Goal: Task Accomplishment & Management: Use online tool/utility

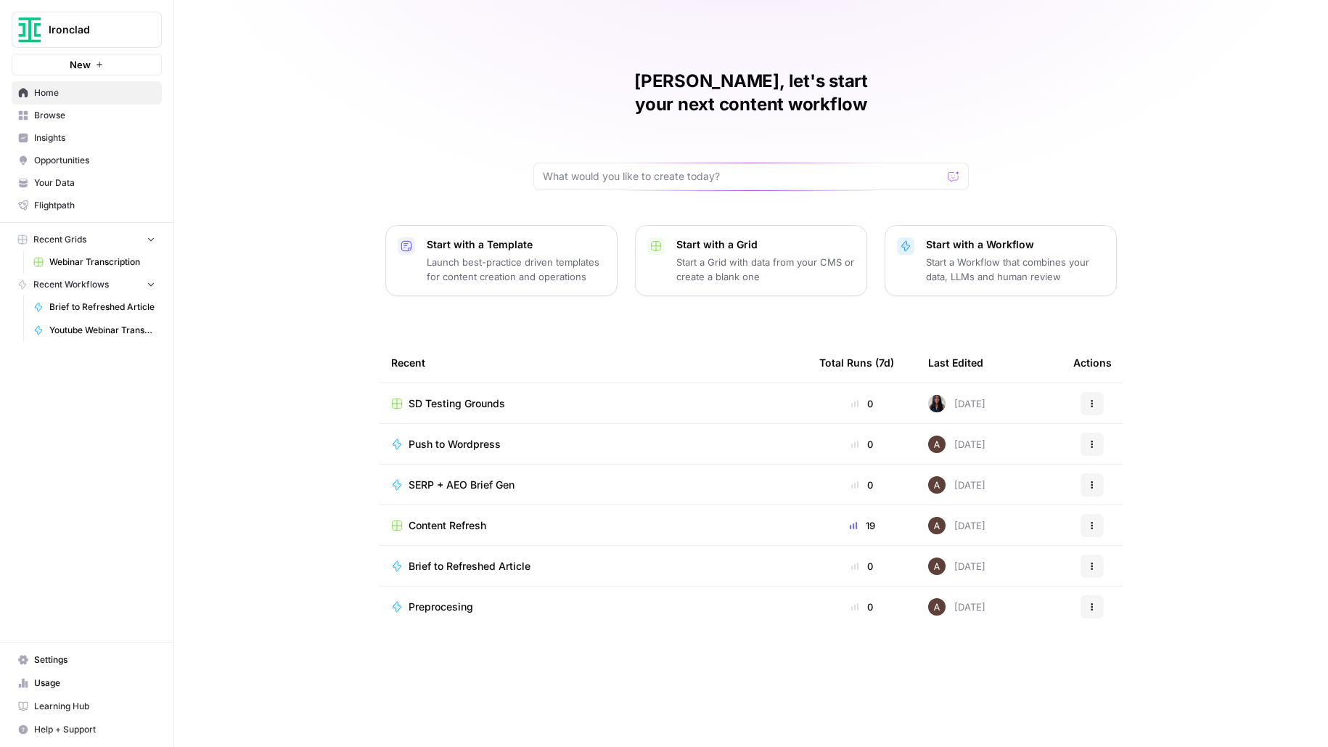
click at [75, 658] on span "Settings" at bounding box center [94, 659] width 121 height 13
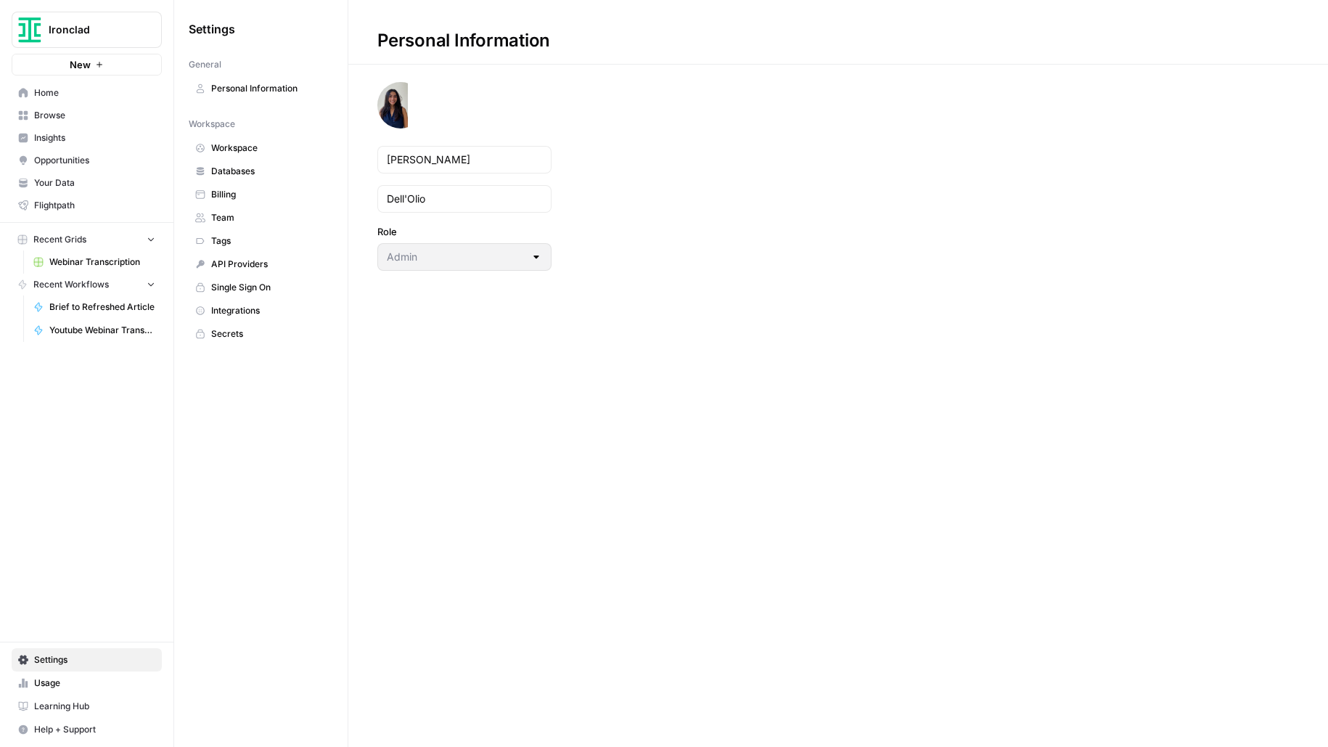
click at [125, 66] on button "New" at bounding box center [87, 65] width 150 height 22
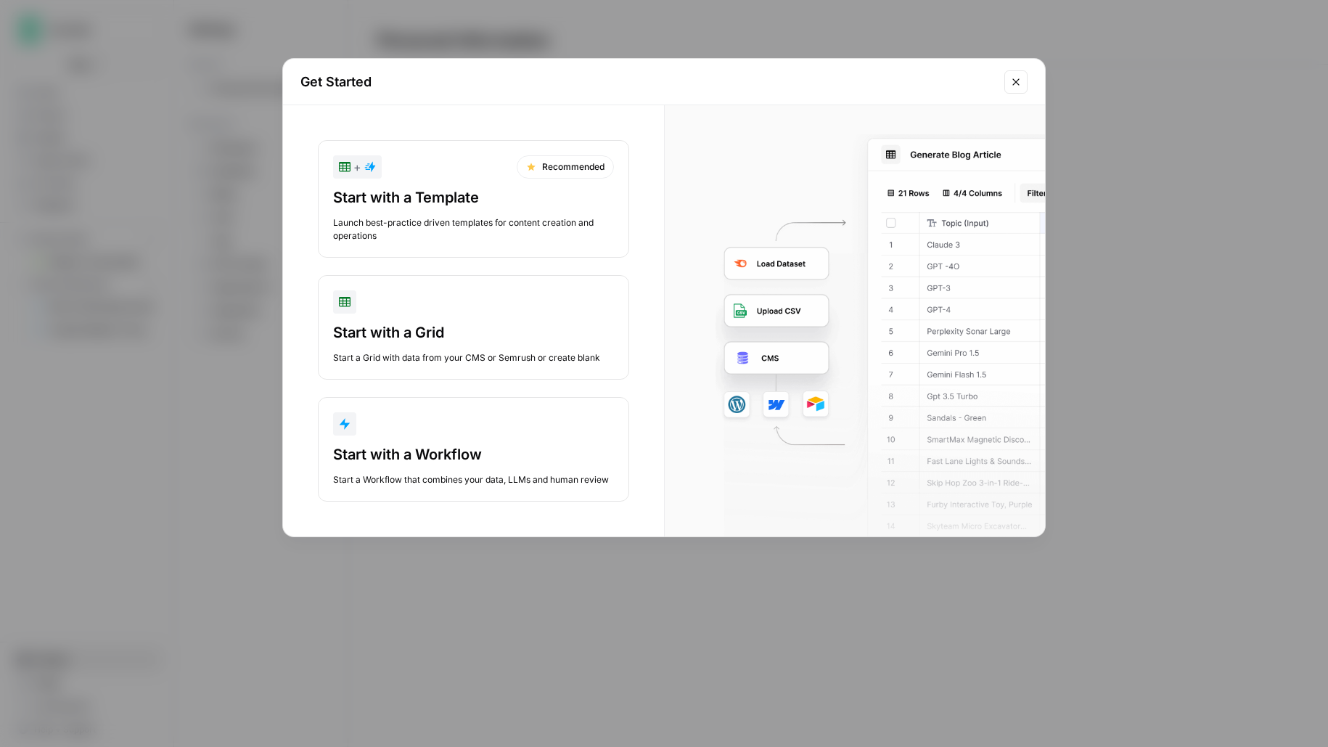
click at [500, 316] on button "Start with a Grid Start a Grid with data from your CMS or Semrush or create bla…" at bounding box center [473, 327] width 311 height 105
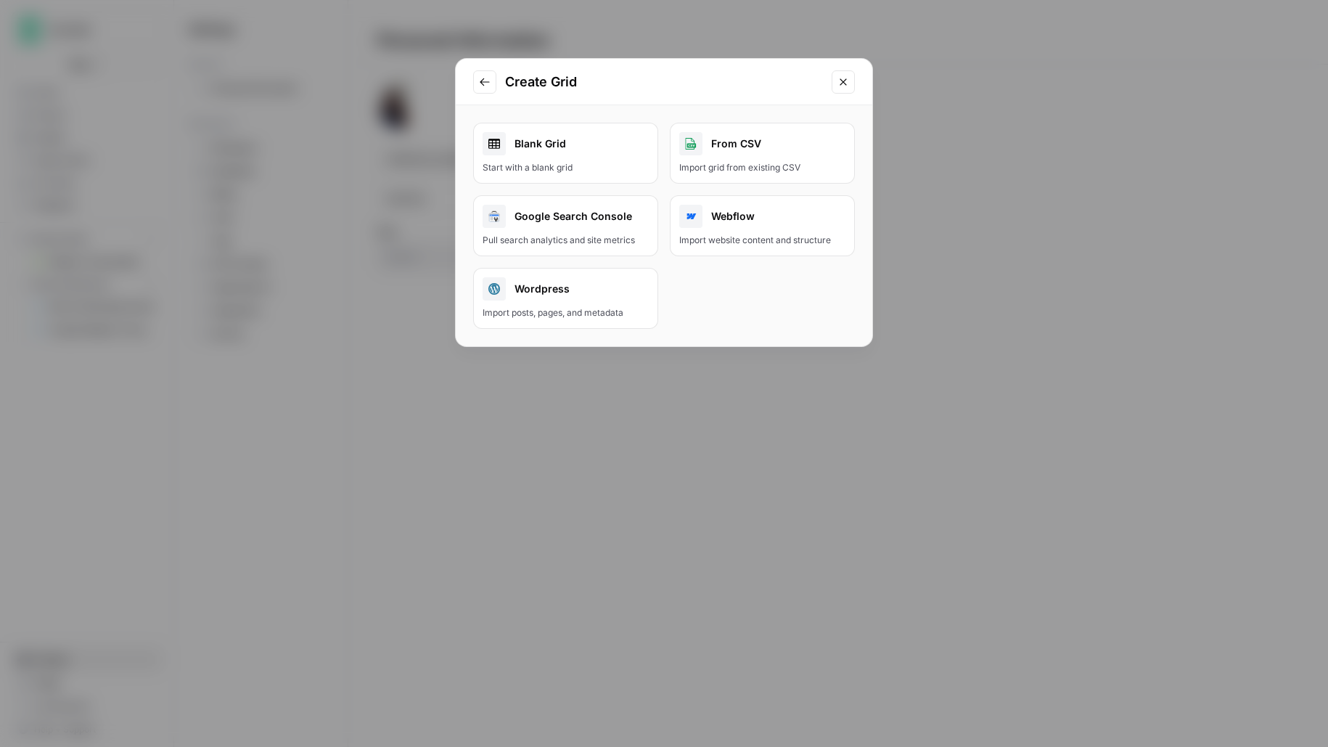
click at [552, 302] on button "Wordpress Import posts, pages, and metadata" at bounding box center [565, 298] width 185 height 61
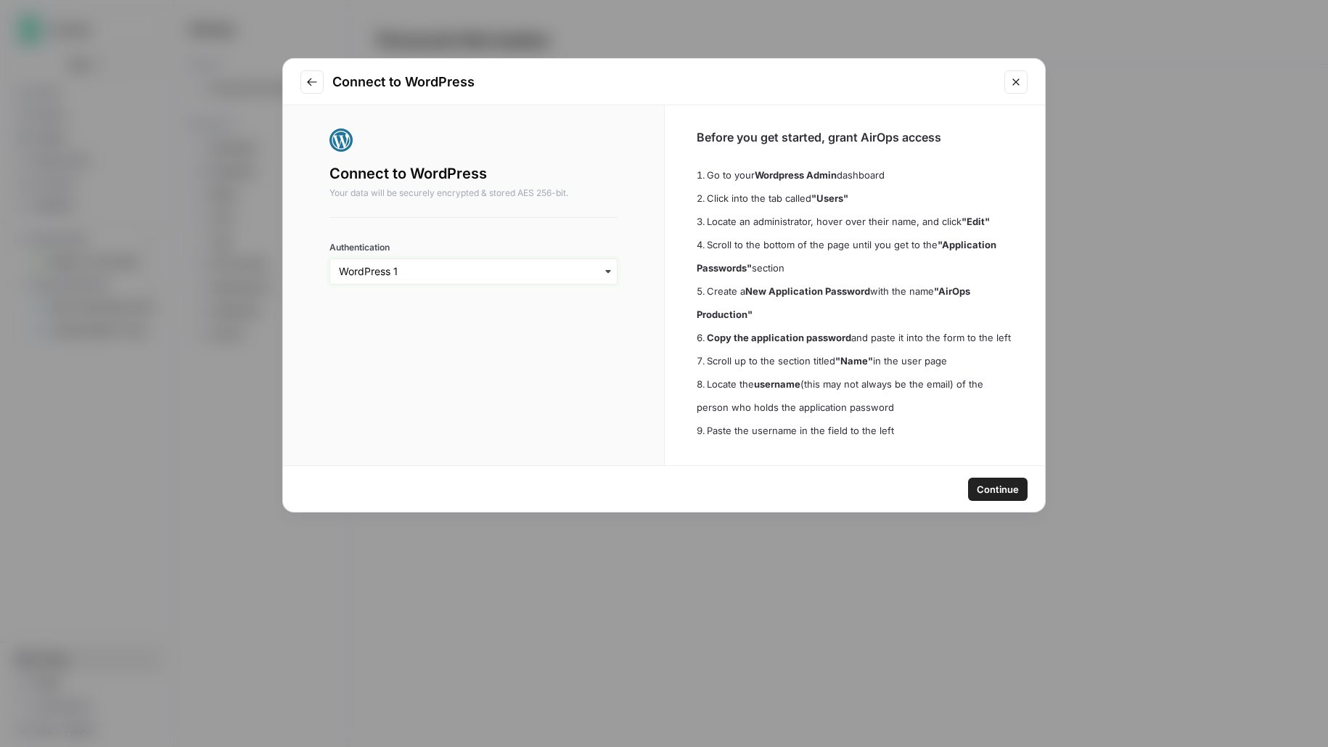
click at [577, 264] on input "Authentication" at bounding box center [473, 271] width 269 height 15
click at [632, 266] on div "Connect to WordPress Your data will be securely encrypted & stored AES 256-bit.…" at bounding box center [473, 285] width 381 height 360
click at [1016, 80] on icon "Close modal" at bounding box center [1016, 82] width 12 height 12
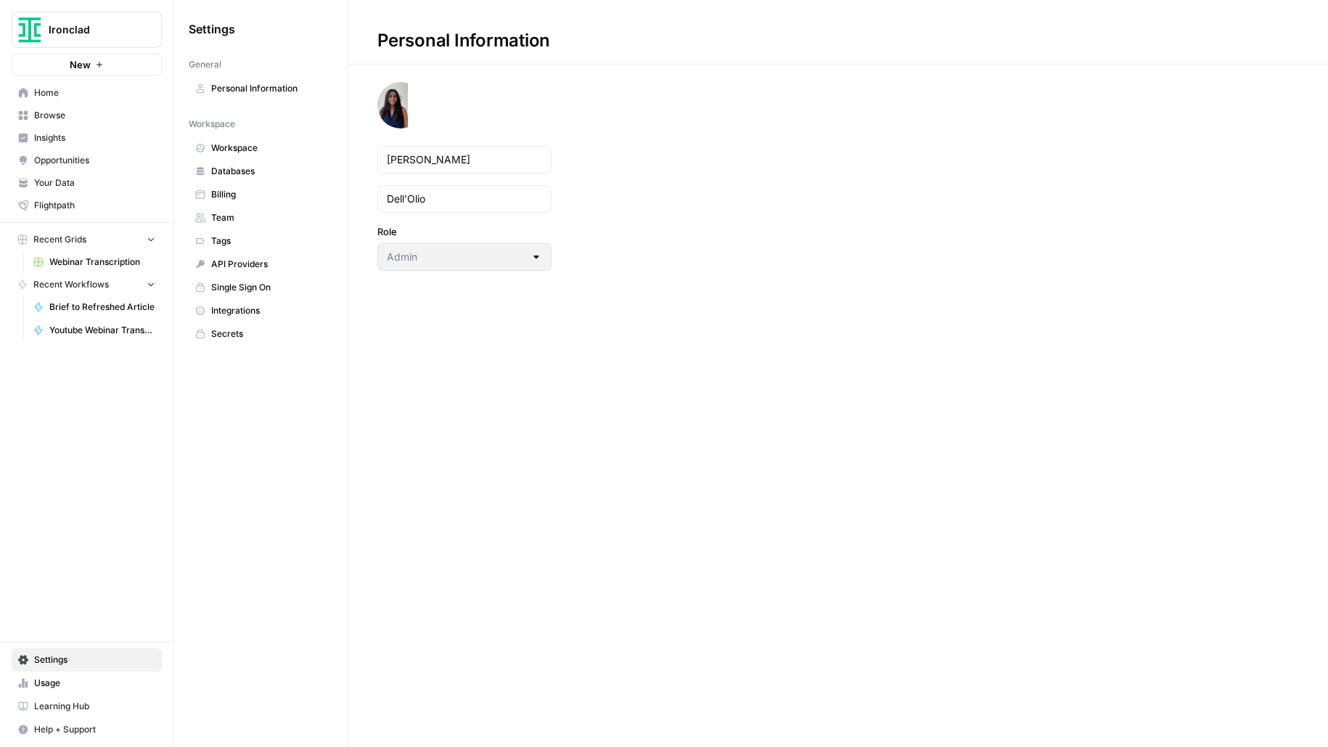
click at [47, 119] on span "Browse" at bounding box center [94, 115] width 121 height 13
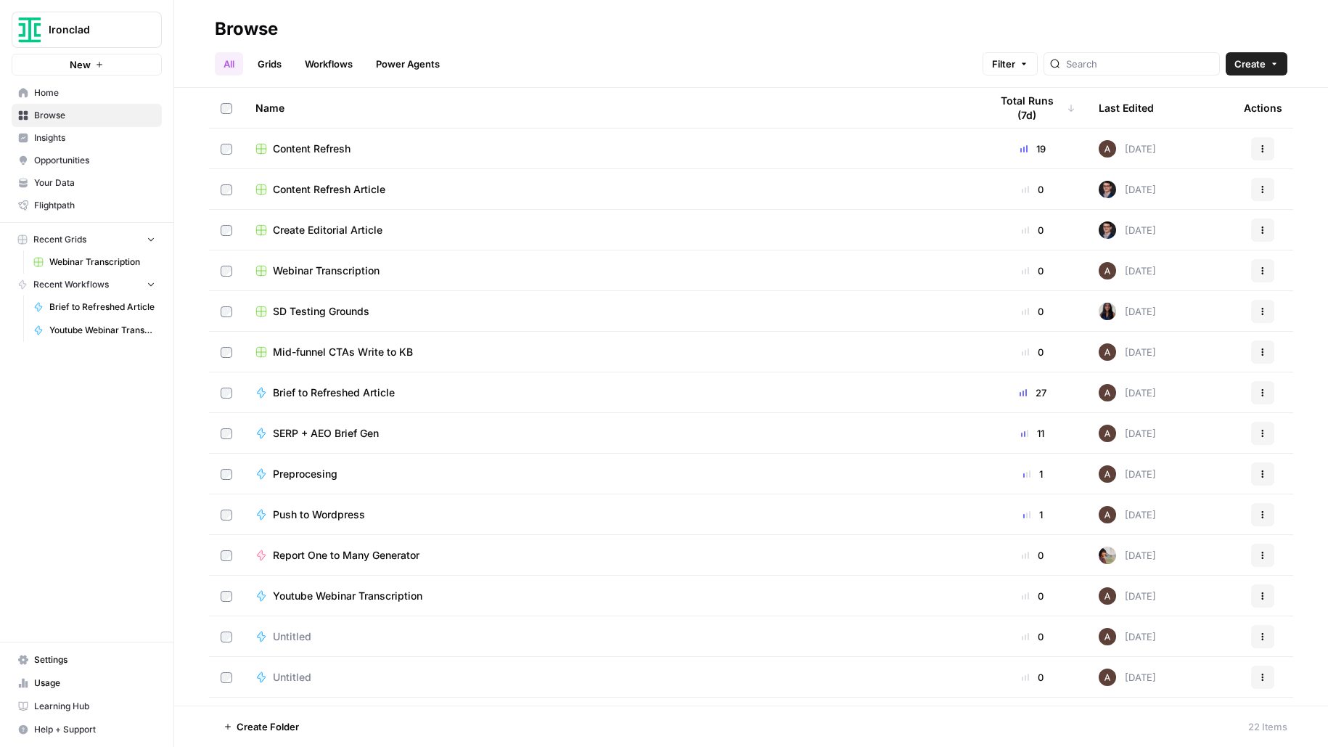
click at [461, 149] on div "Content Refresh" at bounding box center [611, 149] width 711 height 15
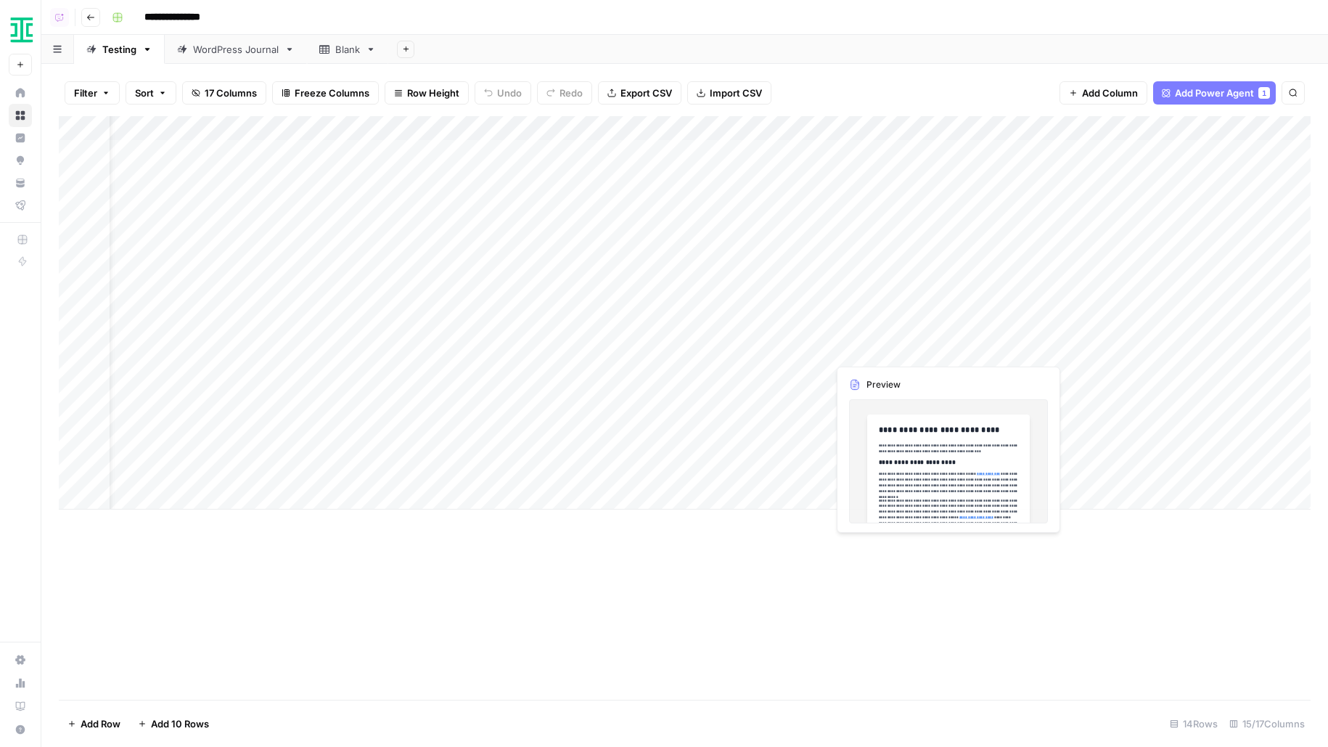
scroll to position [0, 73]
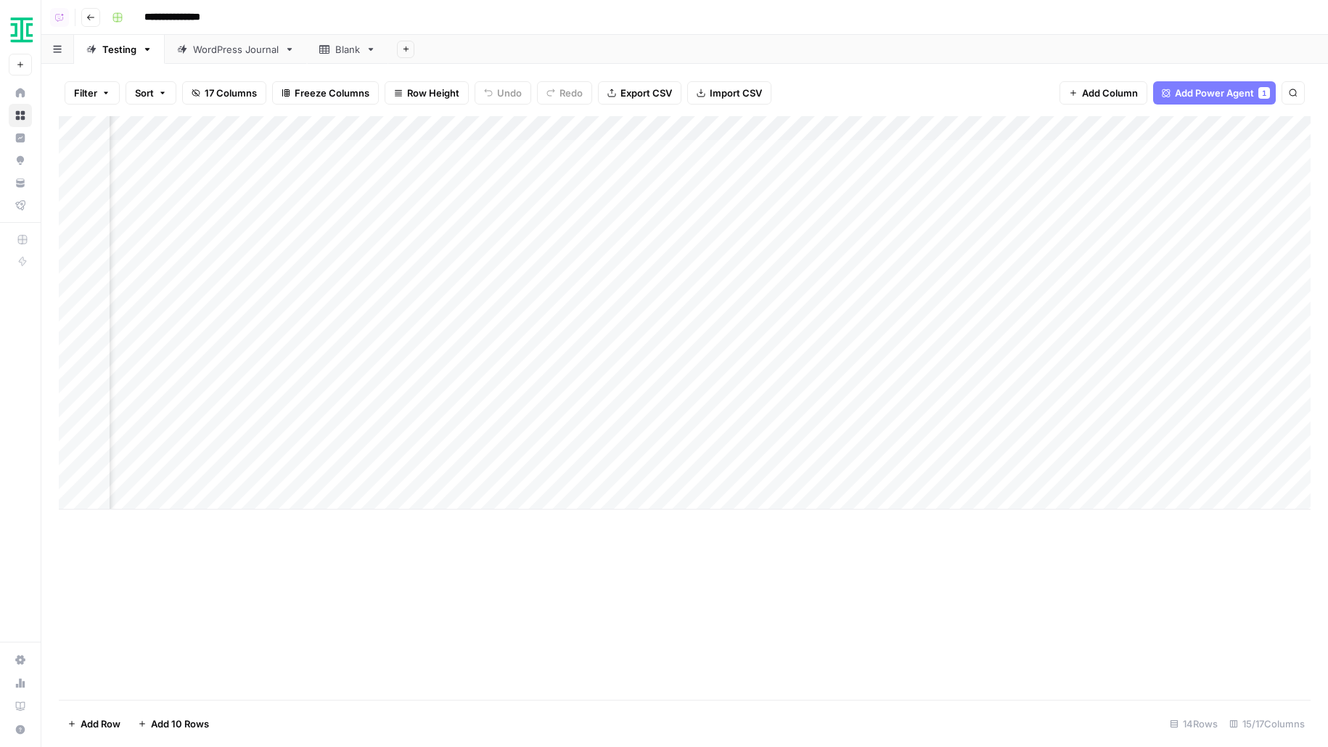
click at [236, 46] on div "WordPress Journal" at bounding box center [236, 49] width 86 height 15
click at [1161, 131] on div "Add Column" at bounding box center [685, 240] width 1252 height 245
click at [926, 60] on div "Add Sheet" at bounding box center [858, 49] width 940 height 29
click at [1193, 179] on div "Add Column" at bounding box center [685, 240] width 1252 height 245
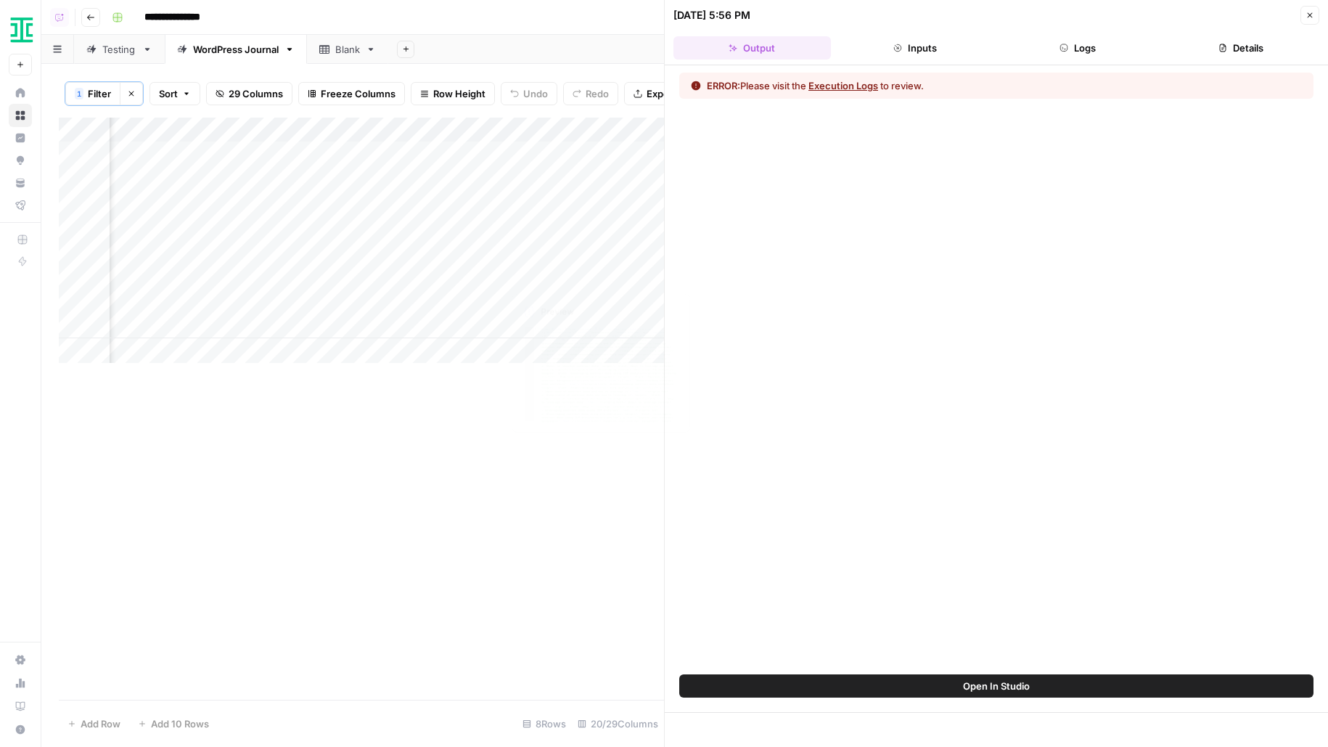
scroll to position [0, 2713]
click at [1106, 49] on button "Logs" at bounding box center [1079, 47] width 158 height 23
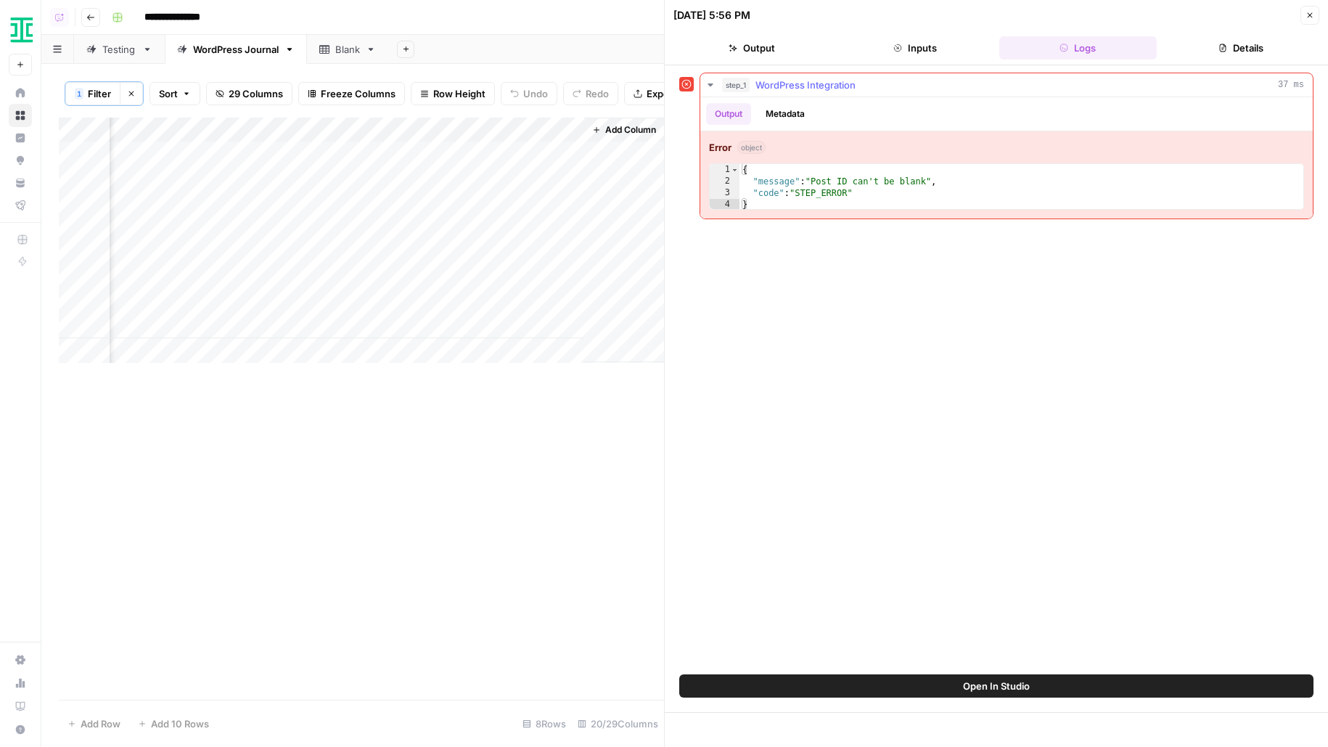
type textarea "**********"
drag, startPoint x: 795, startPoint y: 182, endPoint x: 1053, endPoint y: 182, distance: 257.7
click at [1053, 182] on div "{ "message" : "Post ID can't be blank" , "code" : "STEP_ERROR" }" at bounding box center [1022, 199] width 565 height 70
click at [917, 59] on header "10/13/25 at 5:56 PM Close Output Inputs Logs Details" at bounding box center [996, 32] width 663 height 65
click at [907, 47] on button "Inputs" at bounding box center [916, 47] width 158 height 23
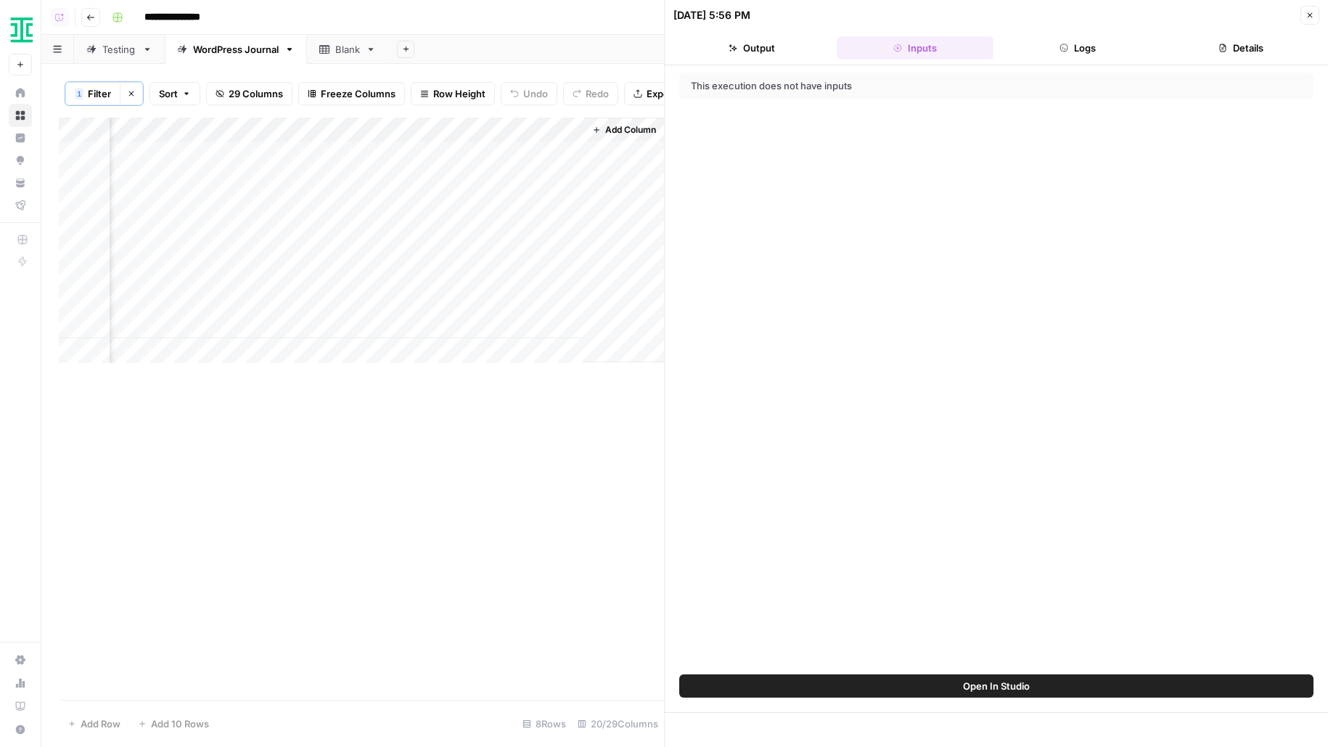
click at [533, 124] on div "Add Column" at bounding box center [361, 240] width 605 height 245
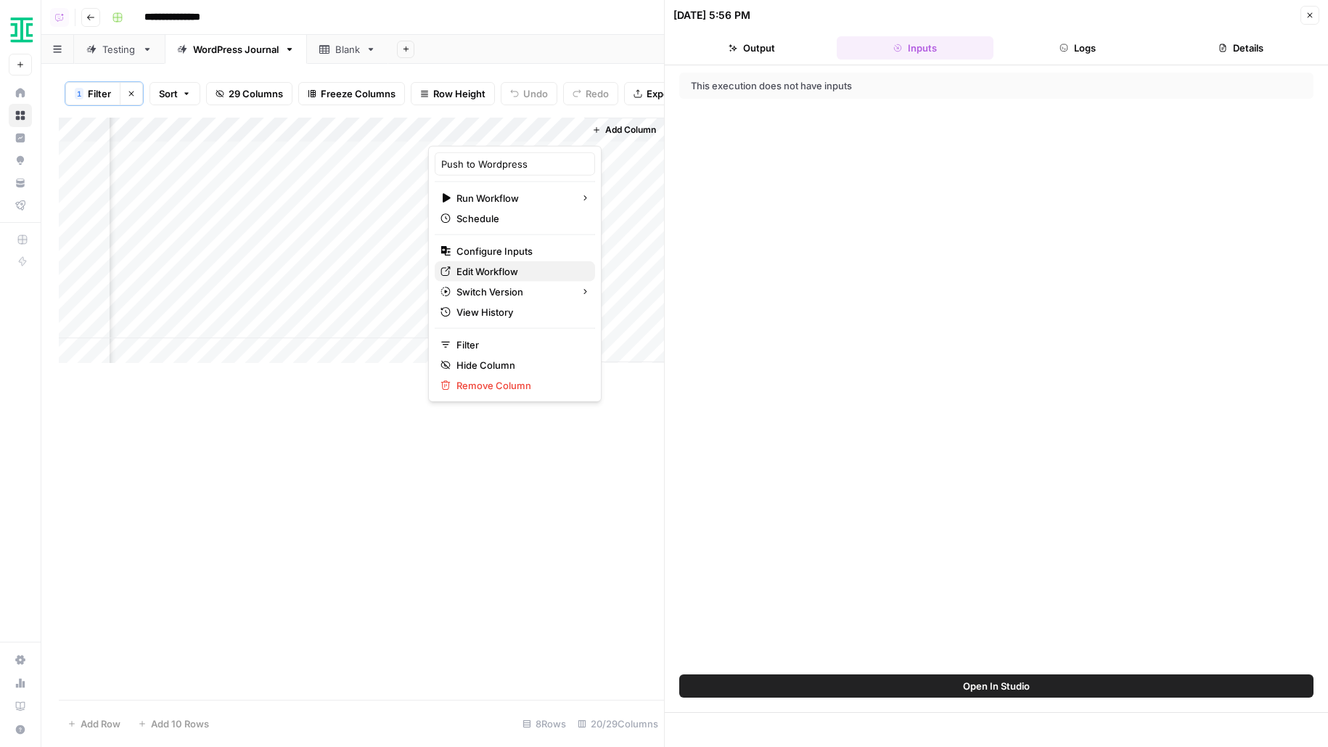
click at [495, 271] on span "Edit Workflow" at bounding box center [520, 271] width 127 height 15
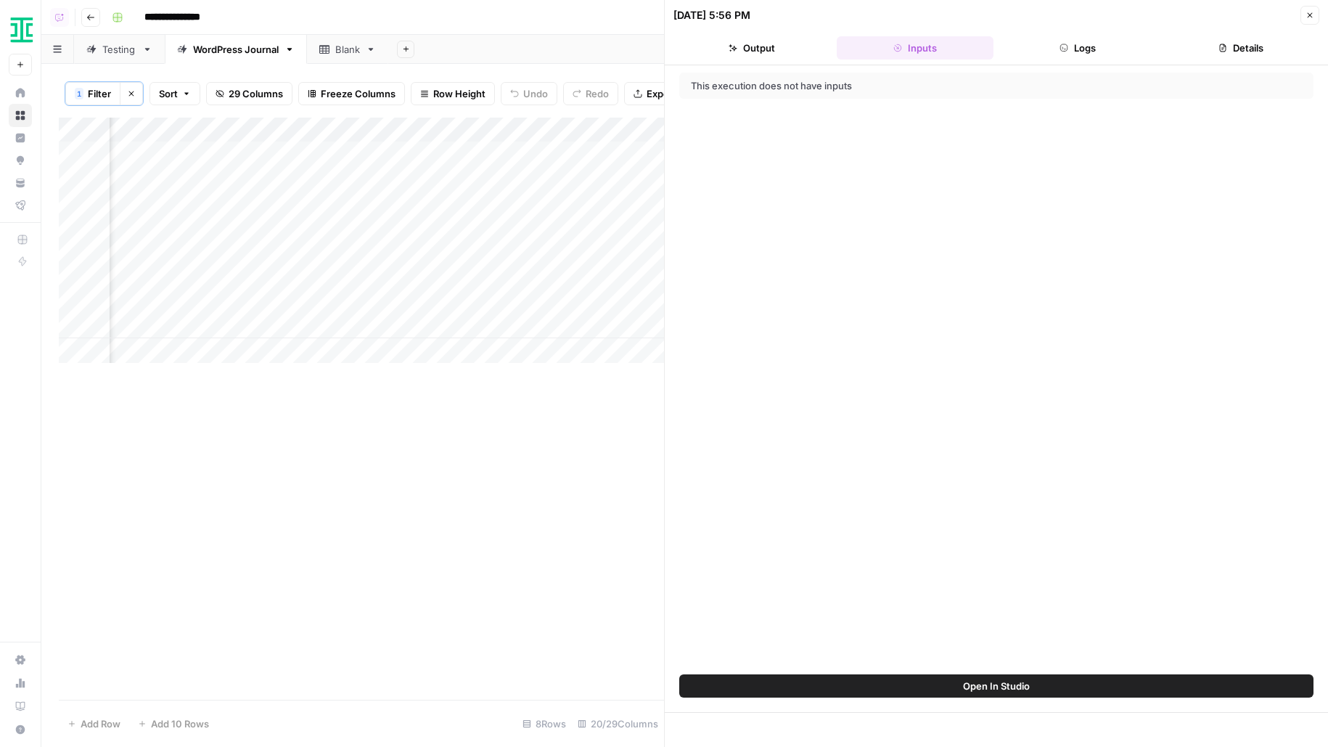
scroll to position [0, 828]
drag, startPoint x: 412, startPoint y: 150, endPoint x: 411, endPoint y: 334, distance: 184.4
click at [411, 334] on div "Add Column" at bounding box center [361, 240] width 605 height 245
click at [1111, 41] on button "Logs" at bounding box center [1079, 47] width 158 height 23
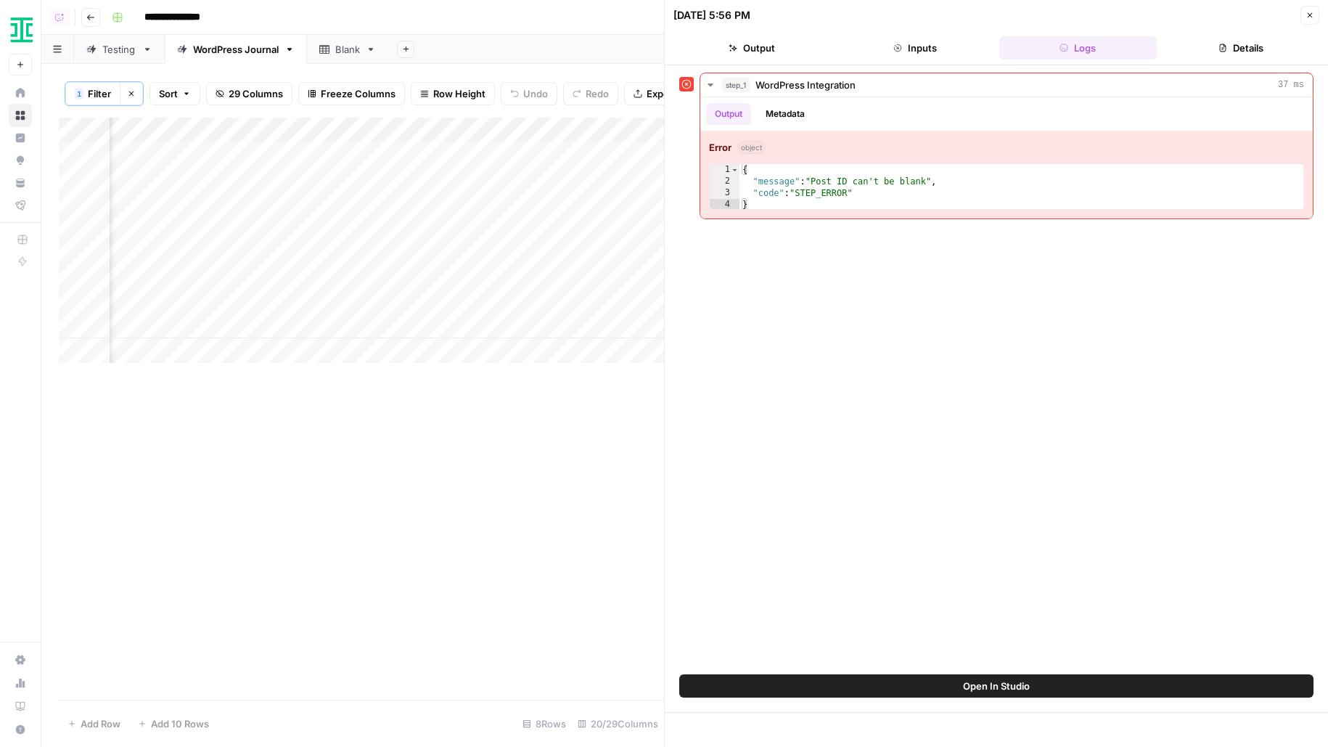
scroll to position [0, 1747]
click at [1310, 11] on icon "button" at bounding box center [1310, 15] width 9 height 9
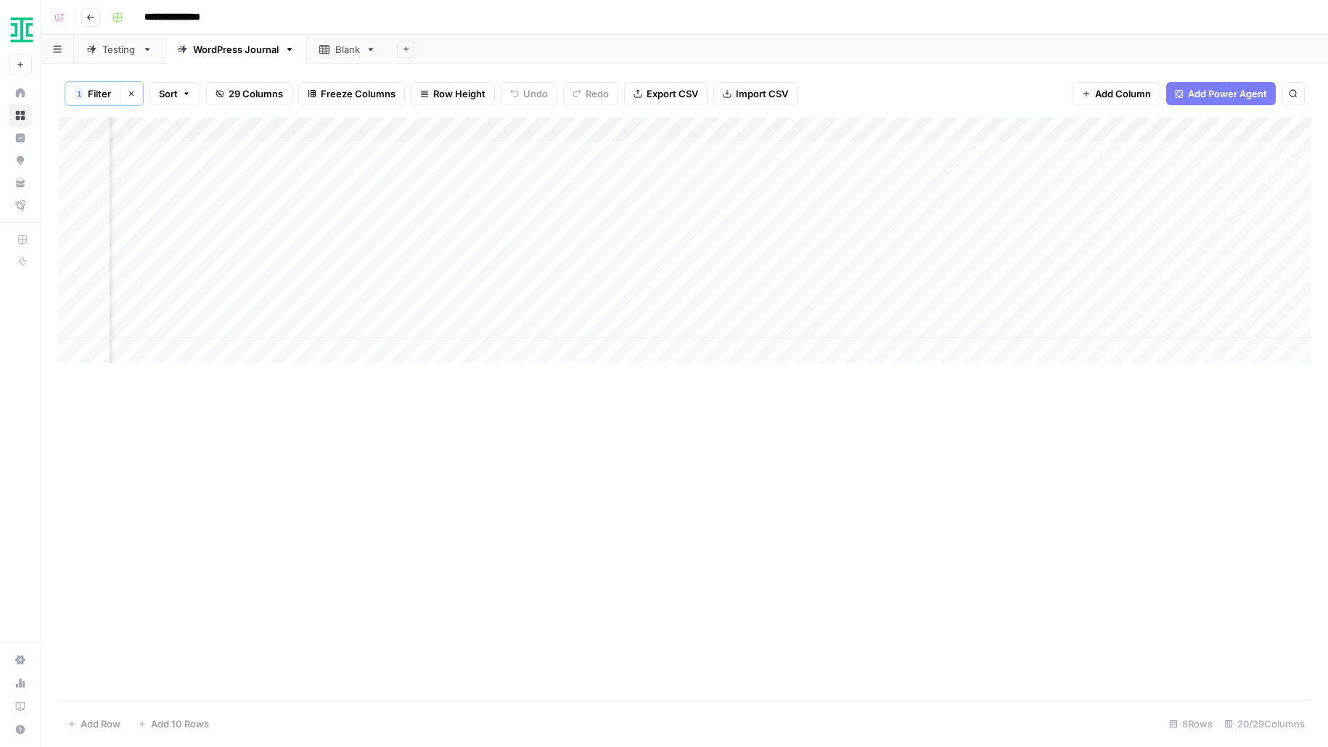
scroll to position [0, 2066]
click at [1176, 125] on div "Add Column" at bounding box center [685, 240] width 1252 height 245
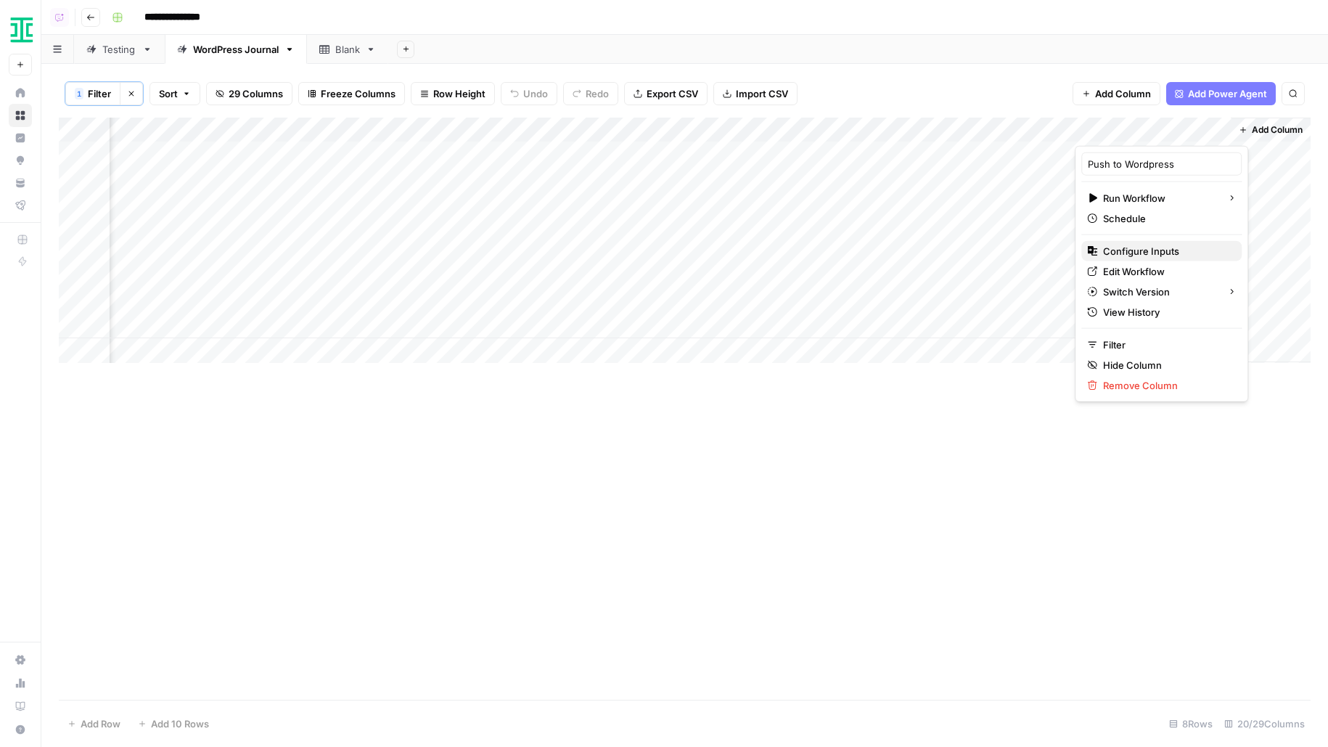
click at [1110, 253] on span "Configure Inputs" at bounding box center [1166, 251] width 127 height 15
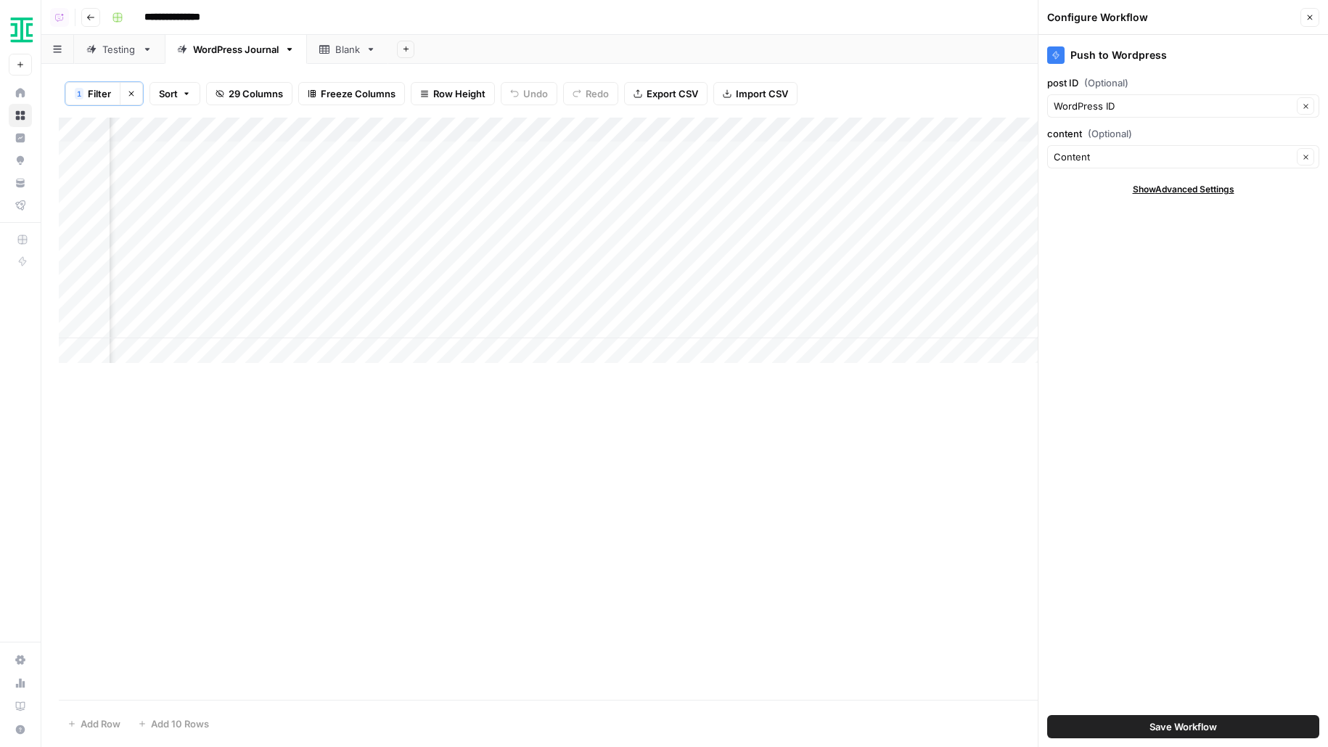
click at [1152, 724] on span "Save Workflow" at bounding box center [1184, 726] width 68 height 15
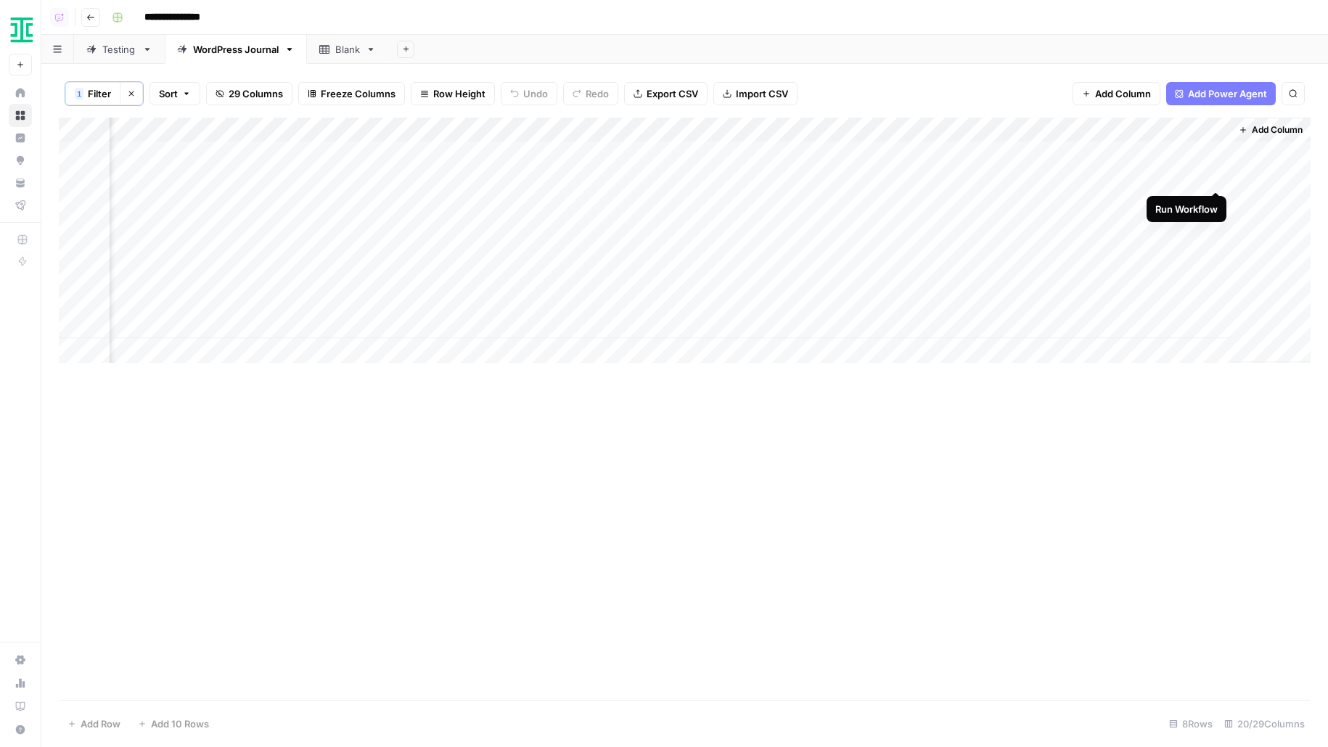
click at [1221, 176] on div "Add Column" at bounding box center [685, 240] width 1252 height 245
click at [1198, 179] on div "Add Column" at bounding box center [685, 240] width 1252 height 245
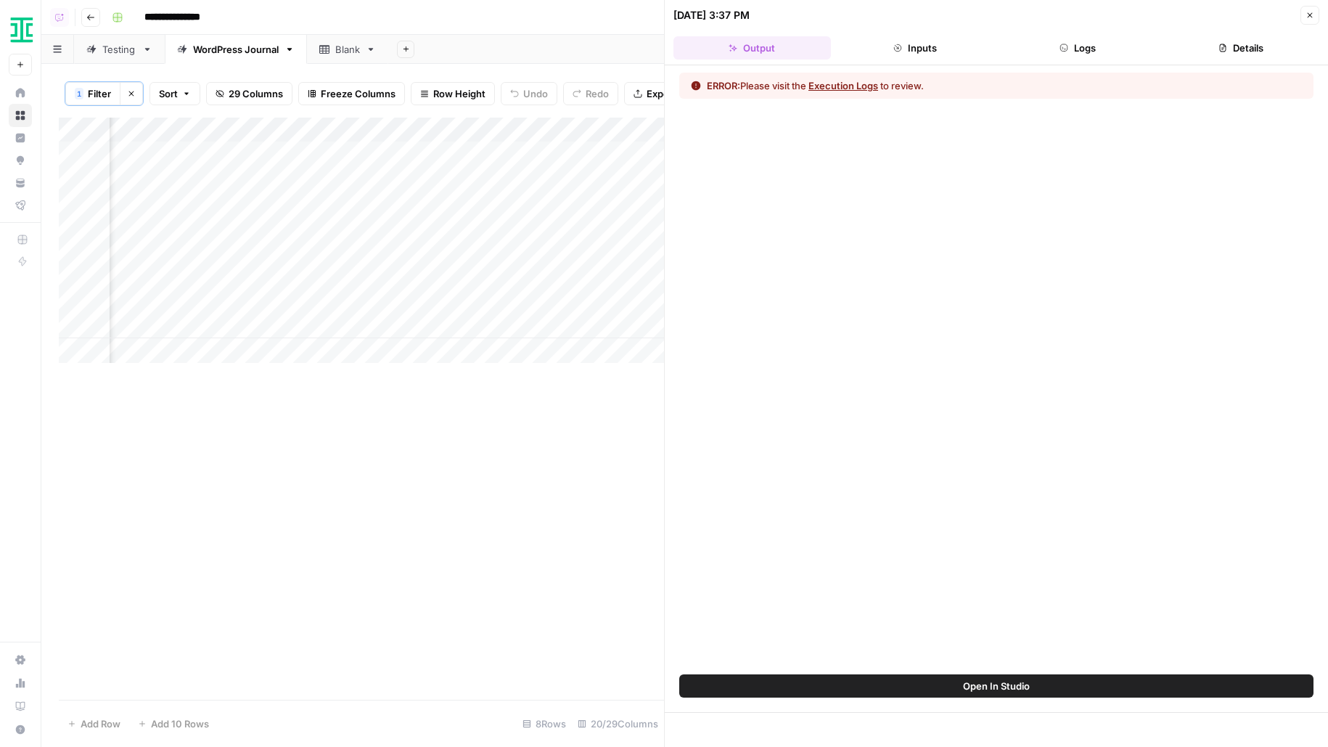
click at [1086, 50] on button "Logs" at bounding box center [1079, 47] width 158 height 23
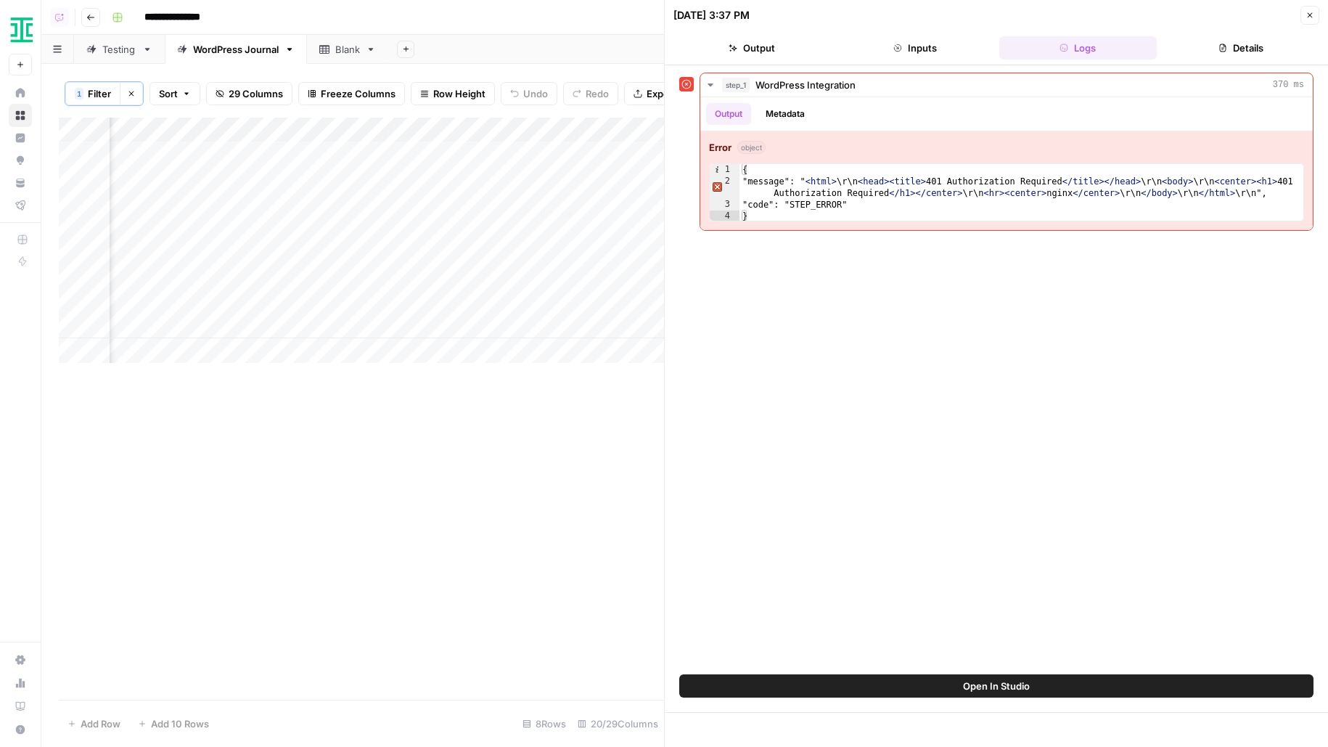
scroll to position [0, 2713]
click at [702, 679] on button "Open In Studio" at bounding box center [996, 685] width 634 height 23
type textarea "**********"
drag, startPoint x: 892, startPoint y: 176, endPoint x: 1139, endPoint y: 177, distance: 246.8
click at [1139, 177] on div "{ "message": " < html > \r\n < head > < title > 401 Authorization Required </ t…" at bounding box center [1022, 204] width 565 height 81
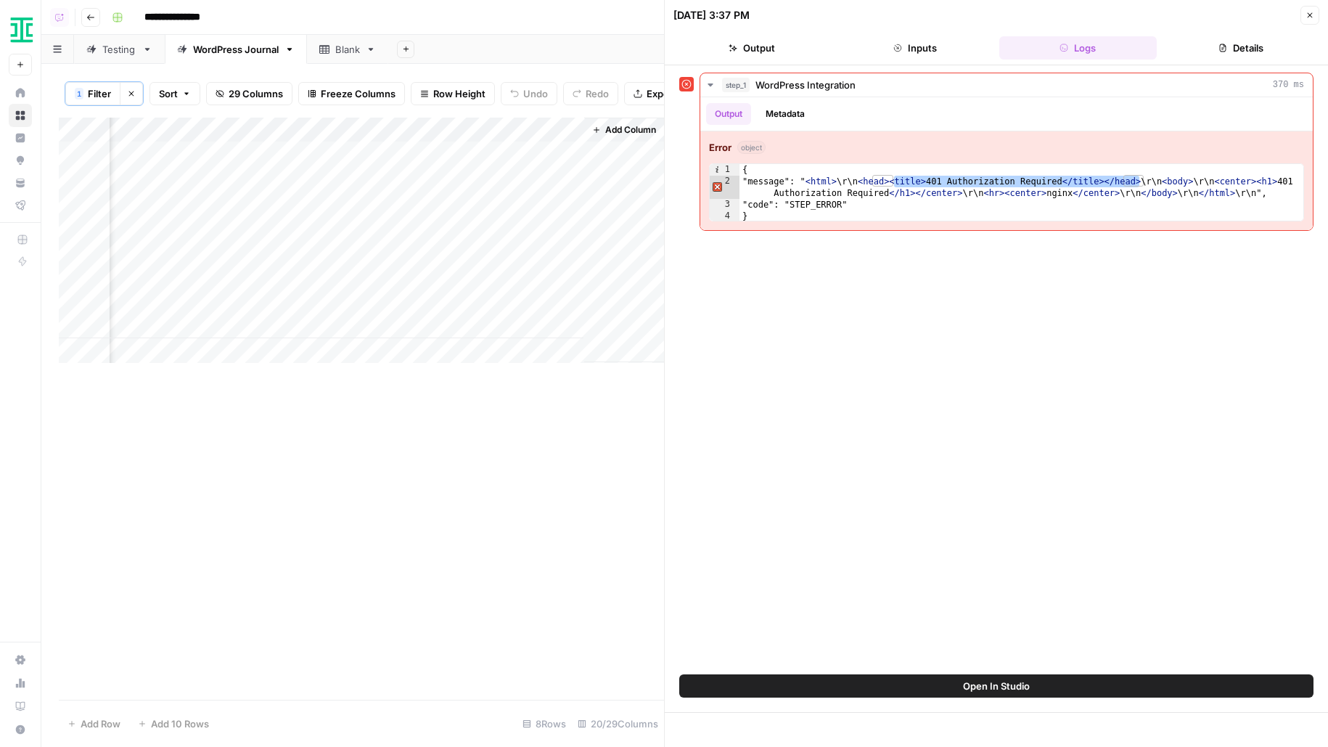
click at [512, 130] on div "Add Column" at bounding box center [361, 240] width 605 height 245
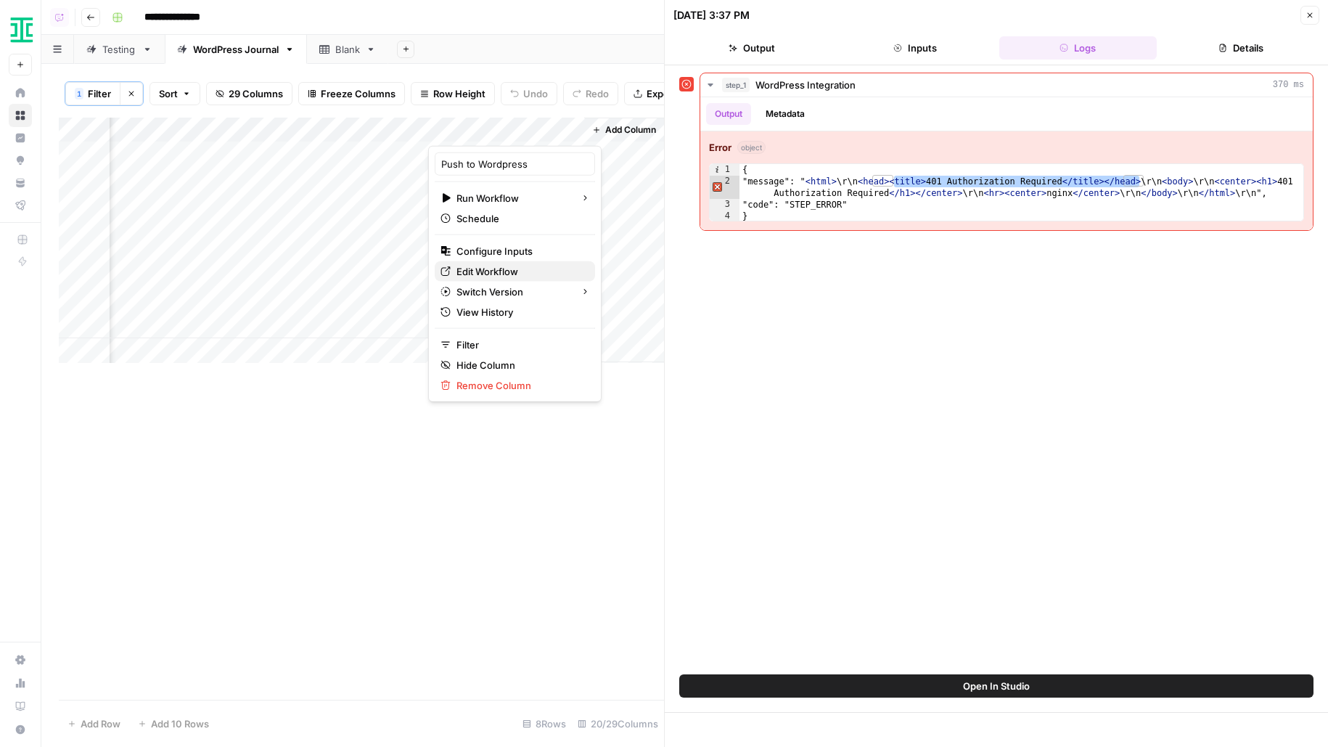
click at [465, 269] on span "Edit Workflow" at bounding box center [520, 271] width 127 height 15
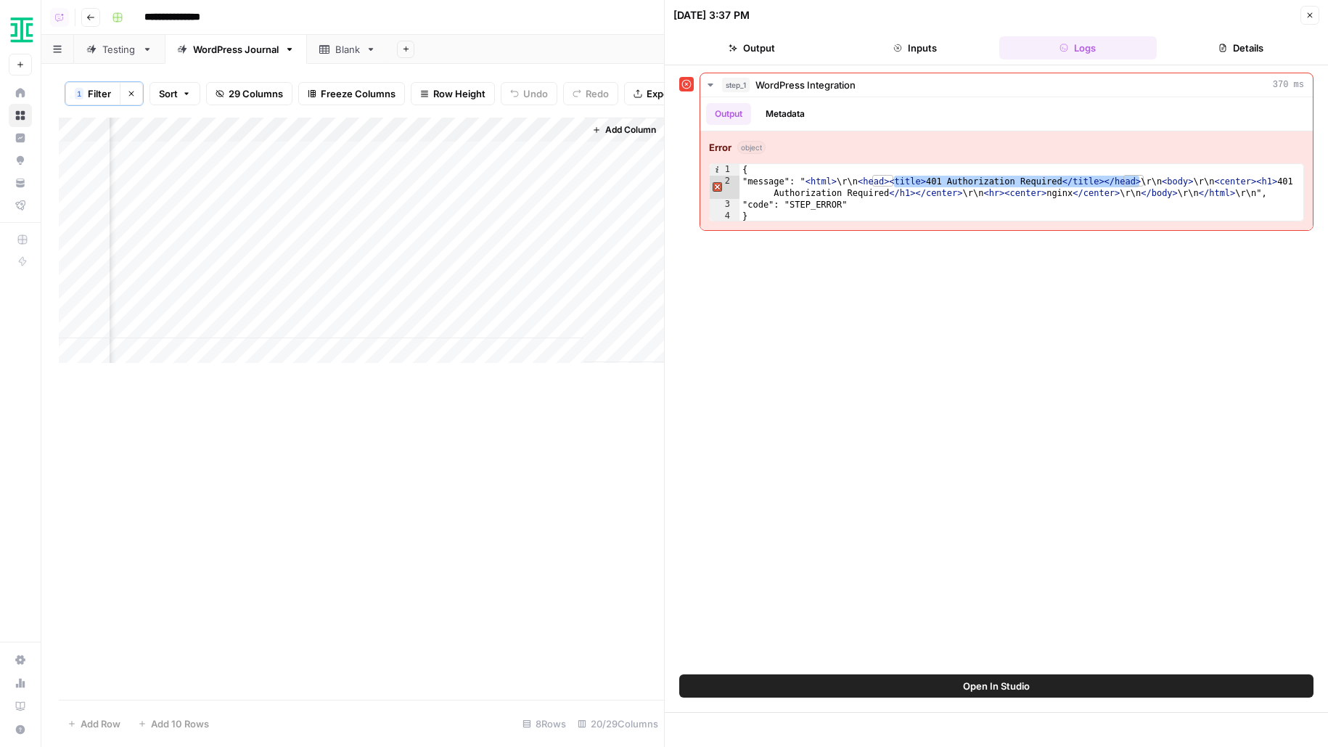
click at [546, 126] on div "Add Column" at bounding box center [361, 240] width 605 height 245
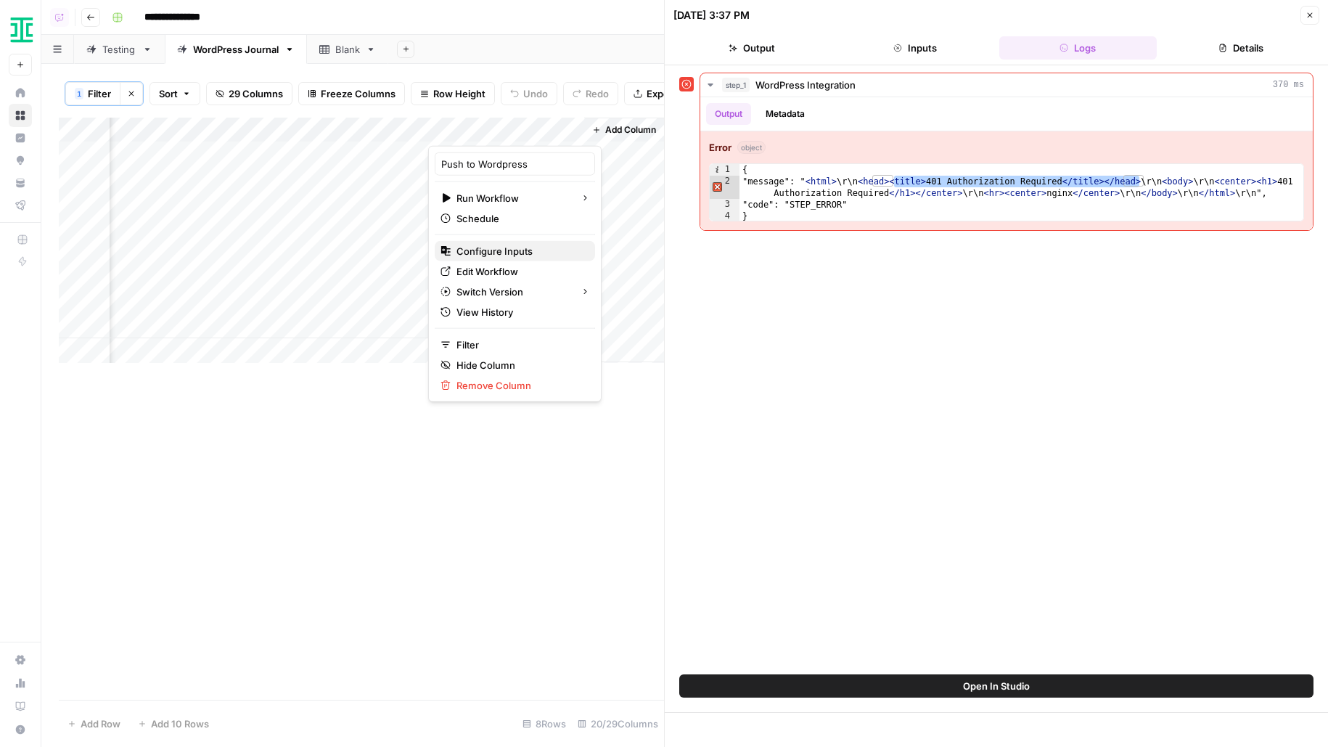
click at [496, 247] on span "Configure Inputs" at bounding box center [520, 251] width 127 height 15
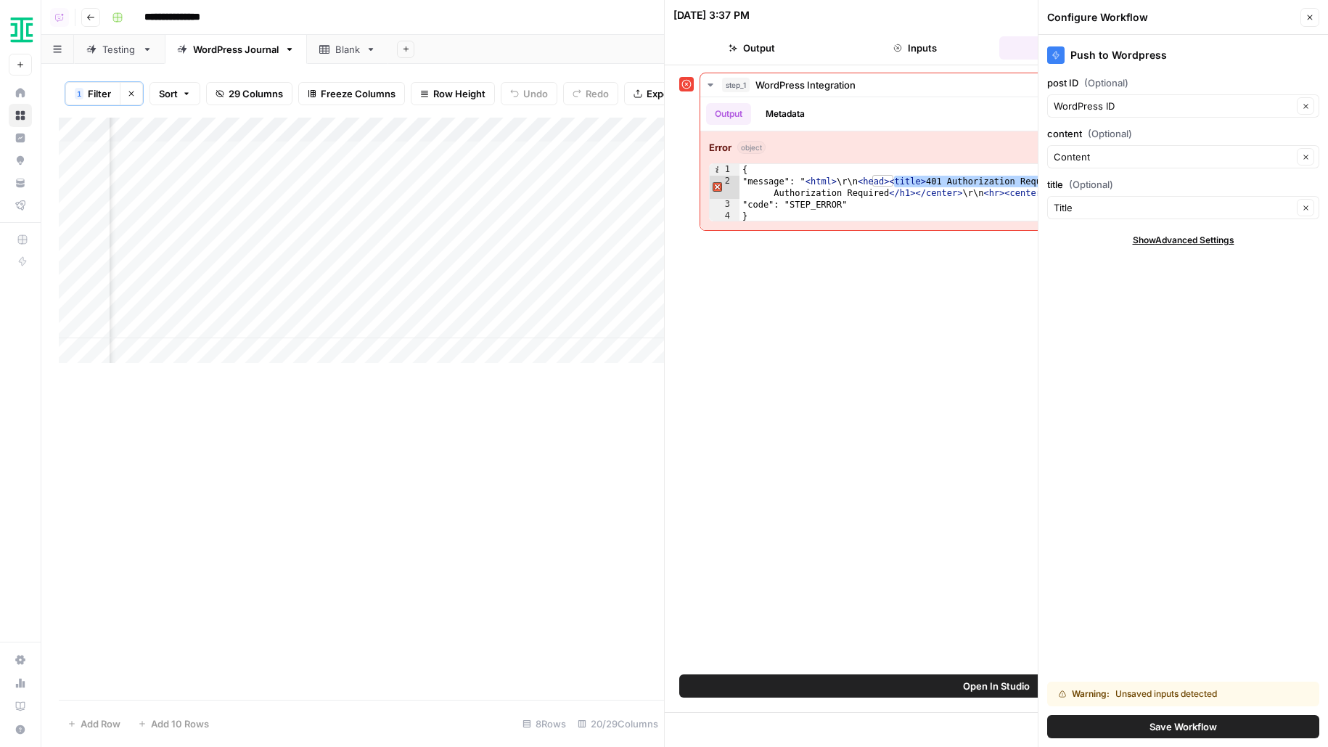
scroll to position [0, 443]
click at [464, 158] on div "Add Column" at bounding box center [361, 240] width 605 height 245
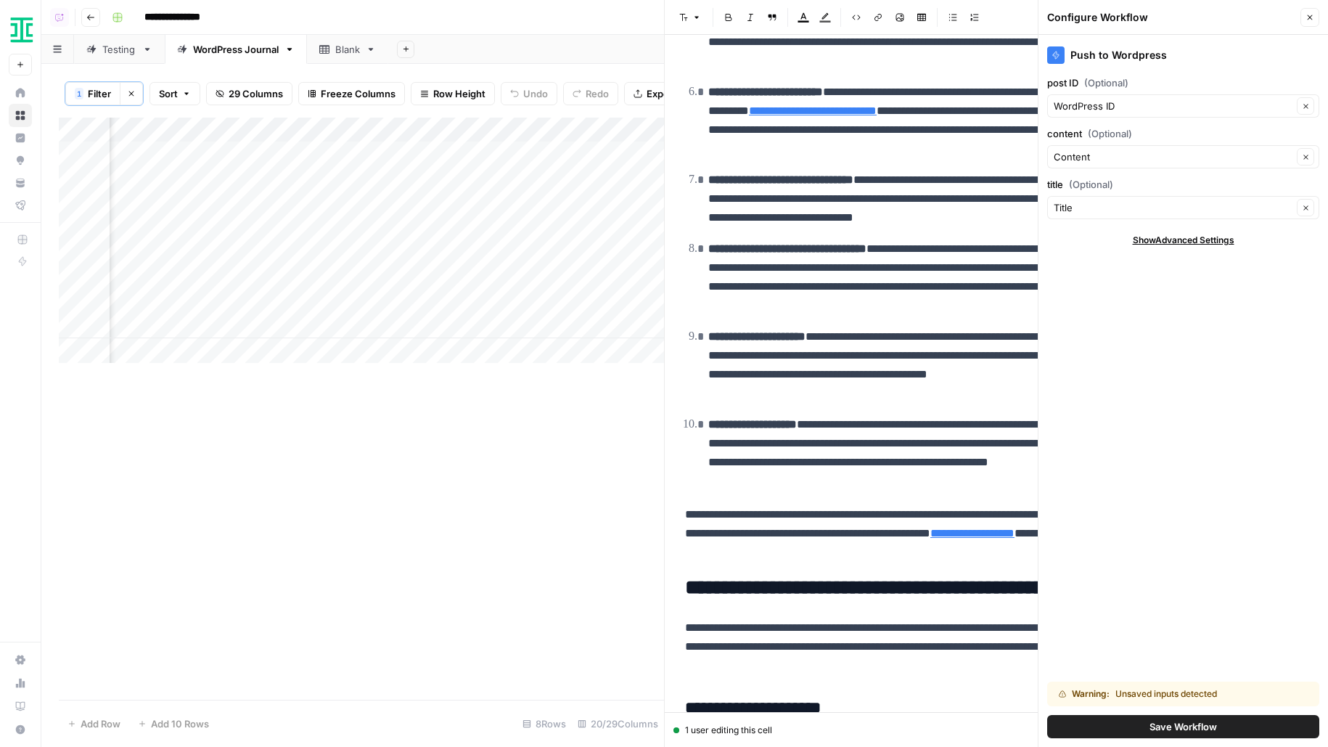
scroll to position [2388, 0]
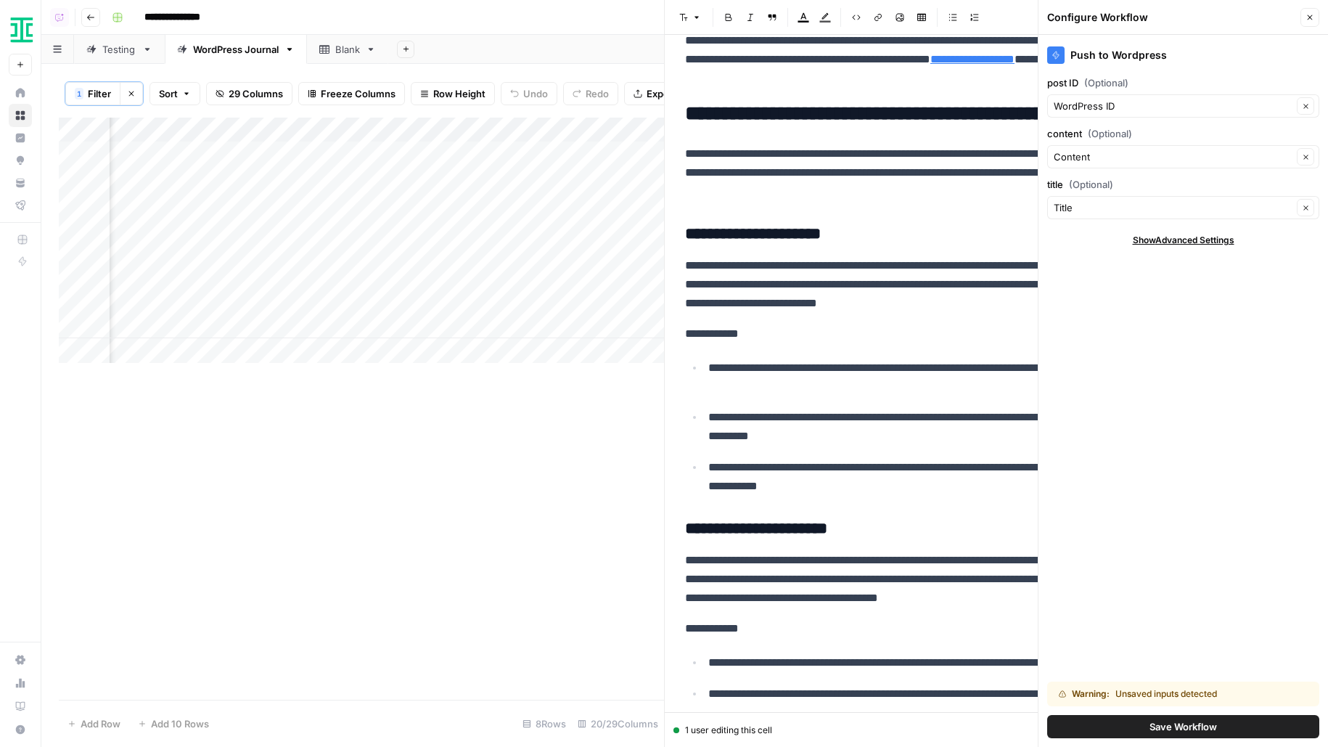
click at [1237, 728] on button "Save Workflow" at bounding box center [1183, 726] width 272 height 23
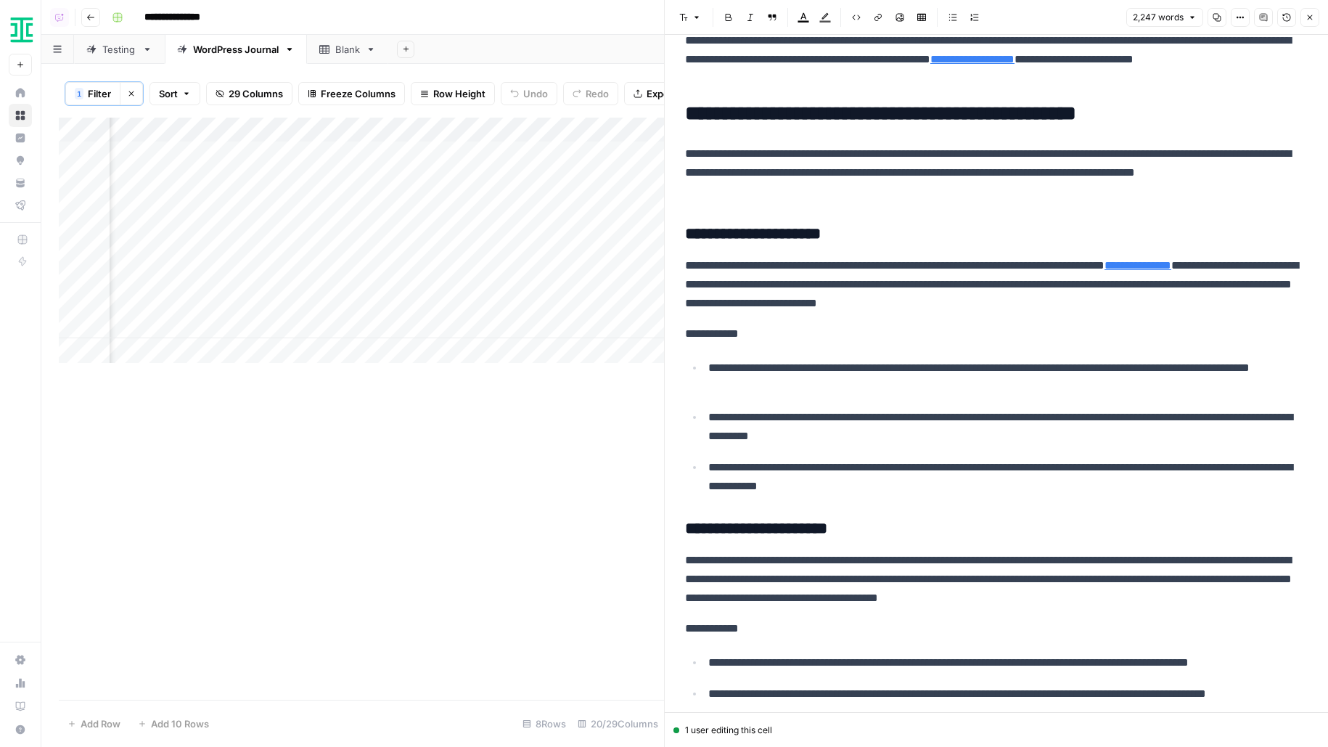
click at [1314, 14] on icon "button" at bounding box center [1310, 17] width 9 height 9
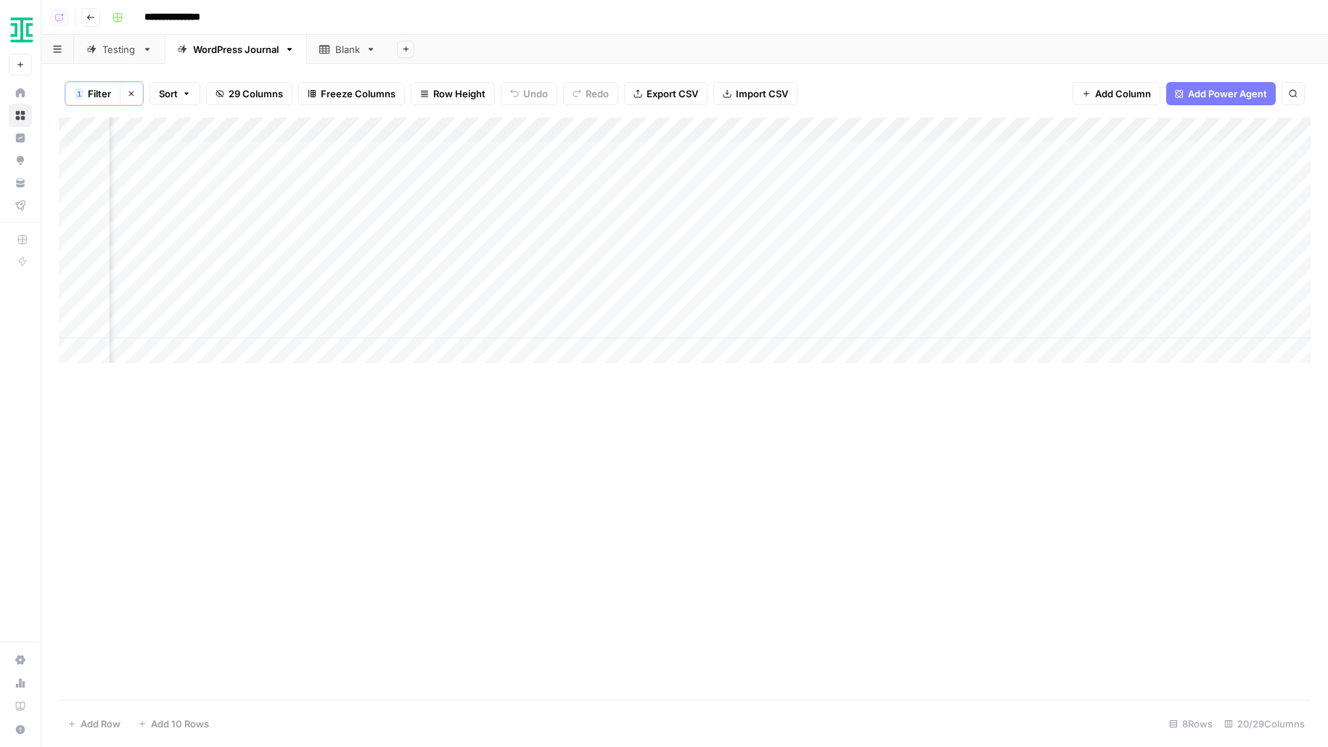
scroll to position [0, 2066]
click at [1216, 175] on div "Add Column" at bounding box center [685, 240] width 1252 height 245
click at [1195, 171] on div "Add Column" at bounding box center [685, 240] width 1252 height 245
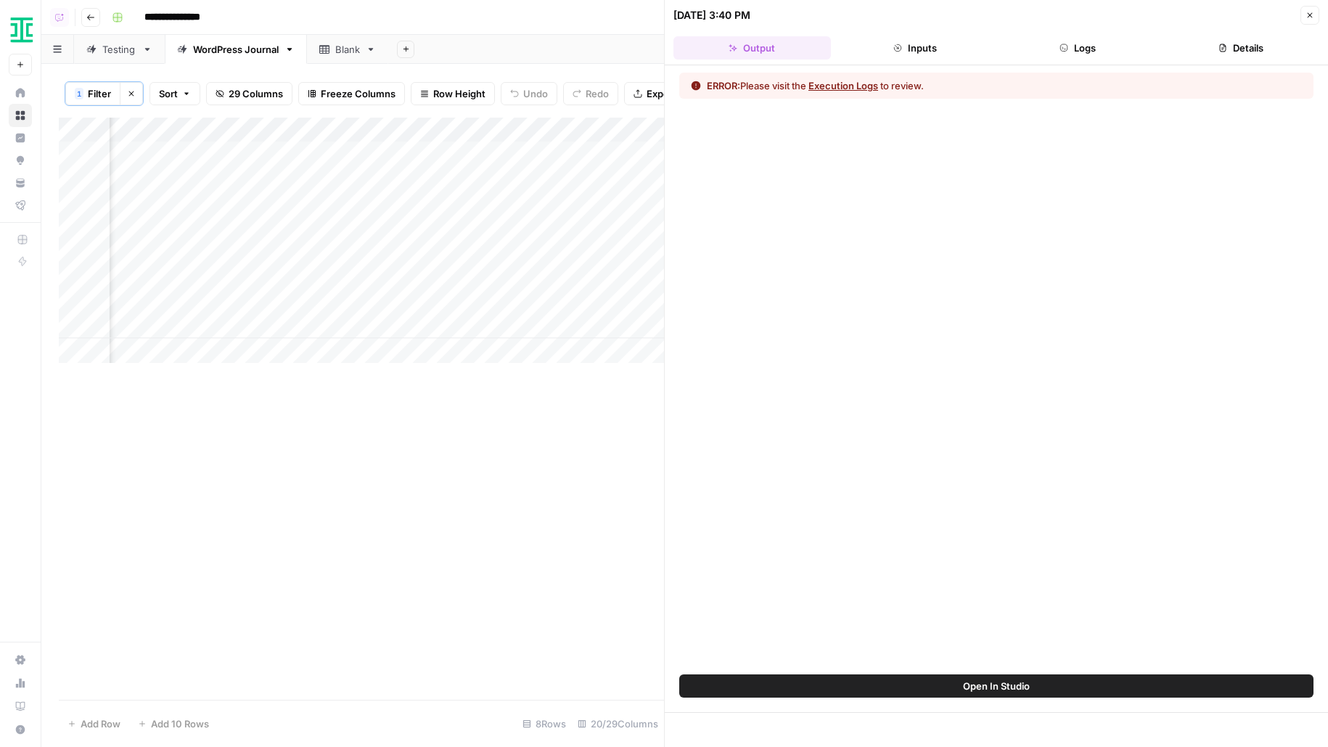
click at [1093, 42] on button "Logs" at bounding box center [1079, 47] width 158 height 23
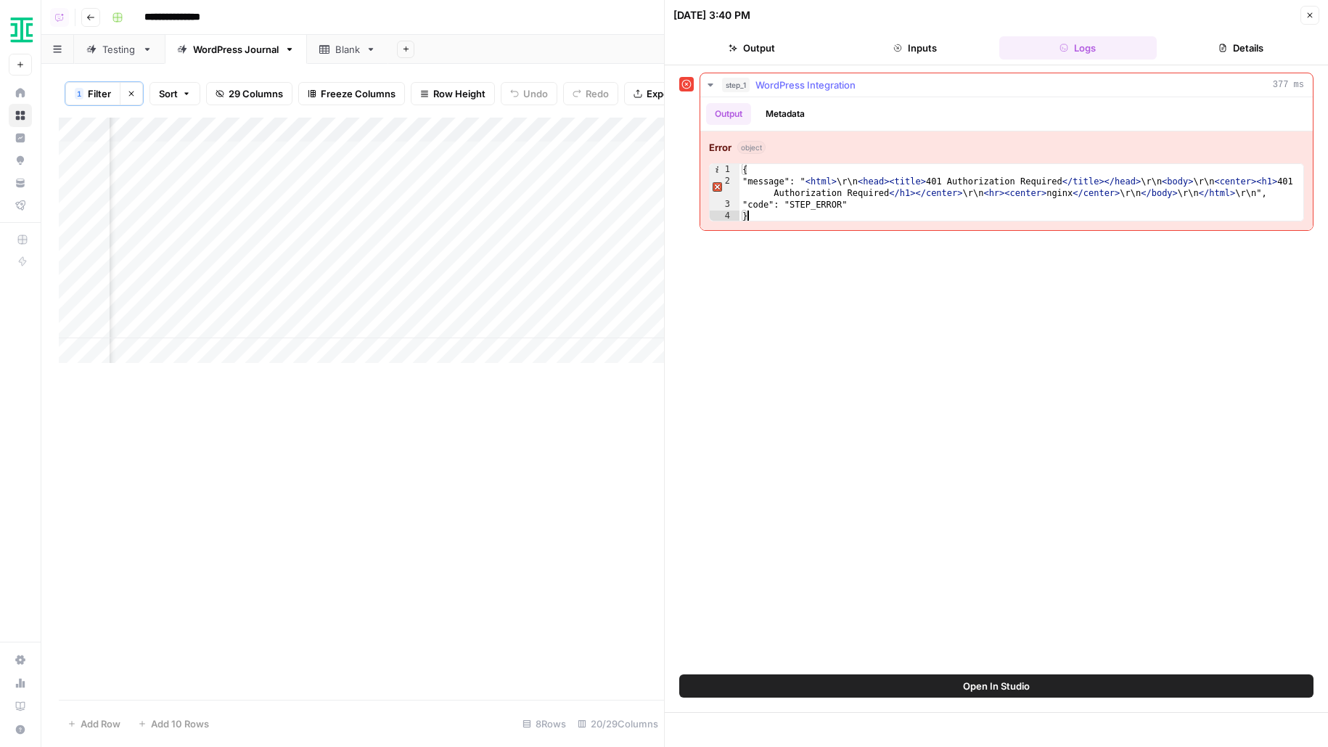
drag, startPoint x: 883, startPoint y: 209, endPoint x: 548, endPoint y: 177, distance: 336.2
click at [769, 184] on div "{ "message": " < html > \r\n < head > < title > 401 Authorization Required </ t…" at bounding box center [1022, 204] width 565 height 81
click at [740, 179] on div "{ "message": " < html > \r\n < head > < title > 401 Authorization Required </ t…" at bounding box center [1022, 204] width 565 height 81
drag, startPoint x: 767, startPoint y: 214, endPoint x: 686, endPoint y: 123, distance: 122.4
click at [687, 123] on div "**********" at bounding box center [996, 152] width 634 height 158
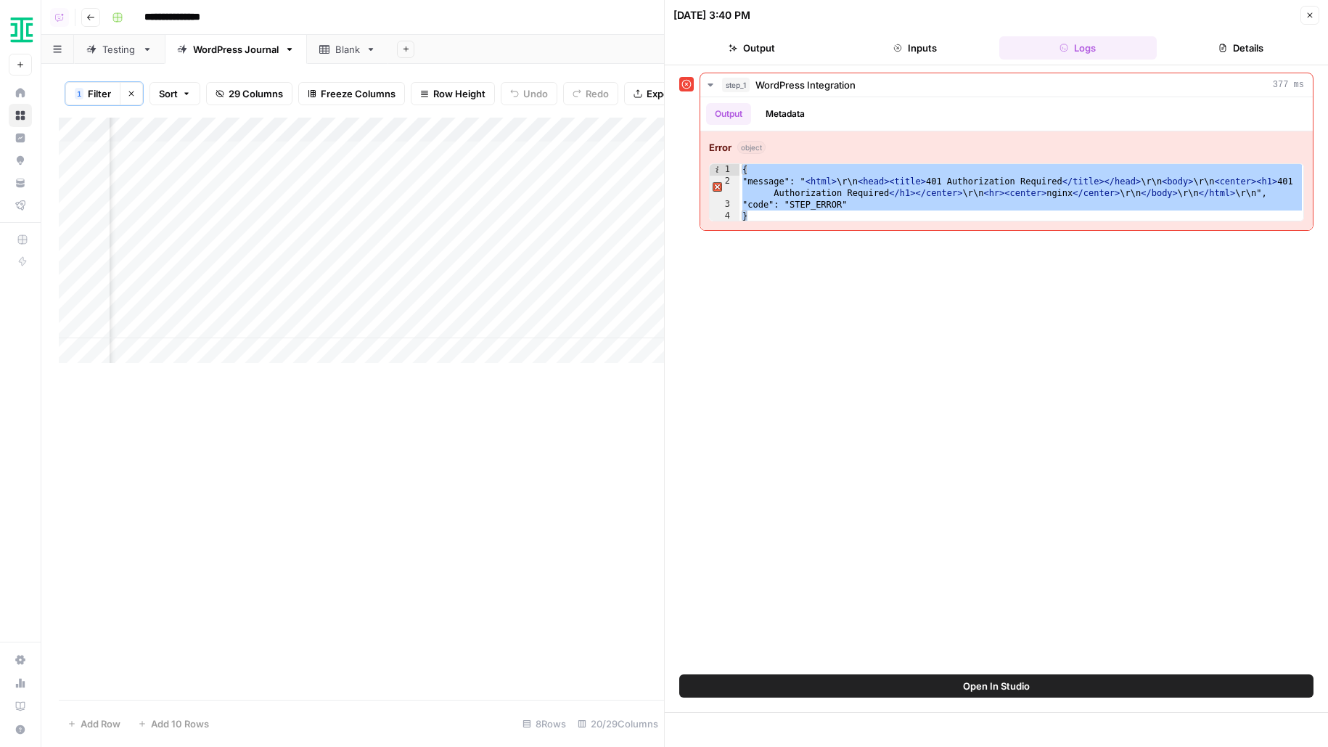
click at [825, 249] on div "**********" at bounding box center [996, 370] width 634 height 595
click at [864, 203] on div "{ "message": " < html > \r\n < head > < title > 401 Authorization Required </ t…" at bounding box center [1022, 204] width 565 height 81
type textarea "**********"
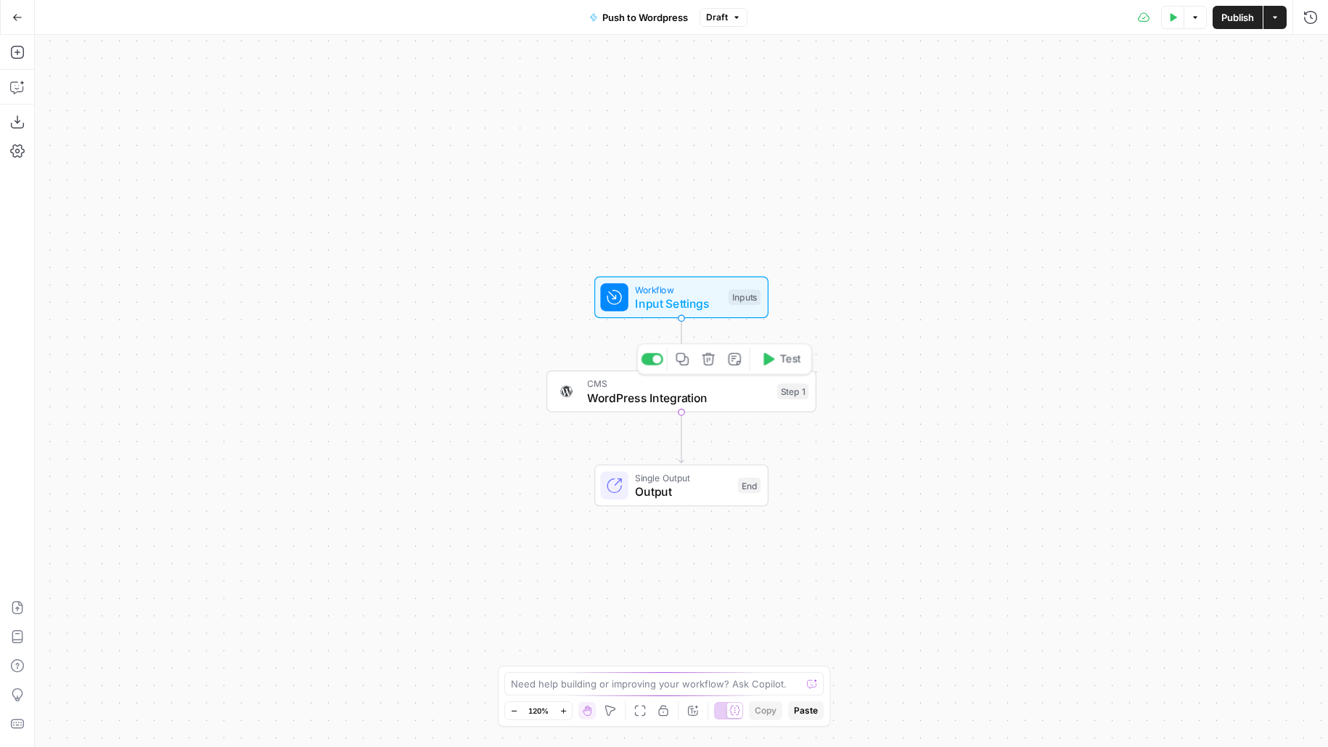
click at [722, 391] on span "WordPress Integration" at bounding box center [678, 397] width 183 height 17
type input "WordPress 1"
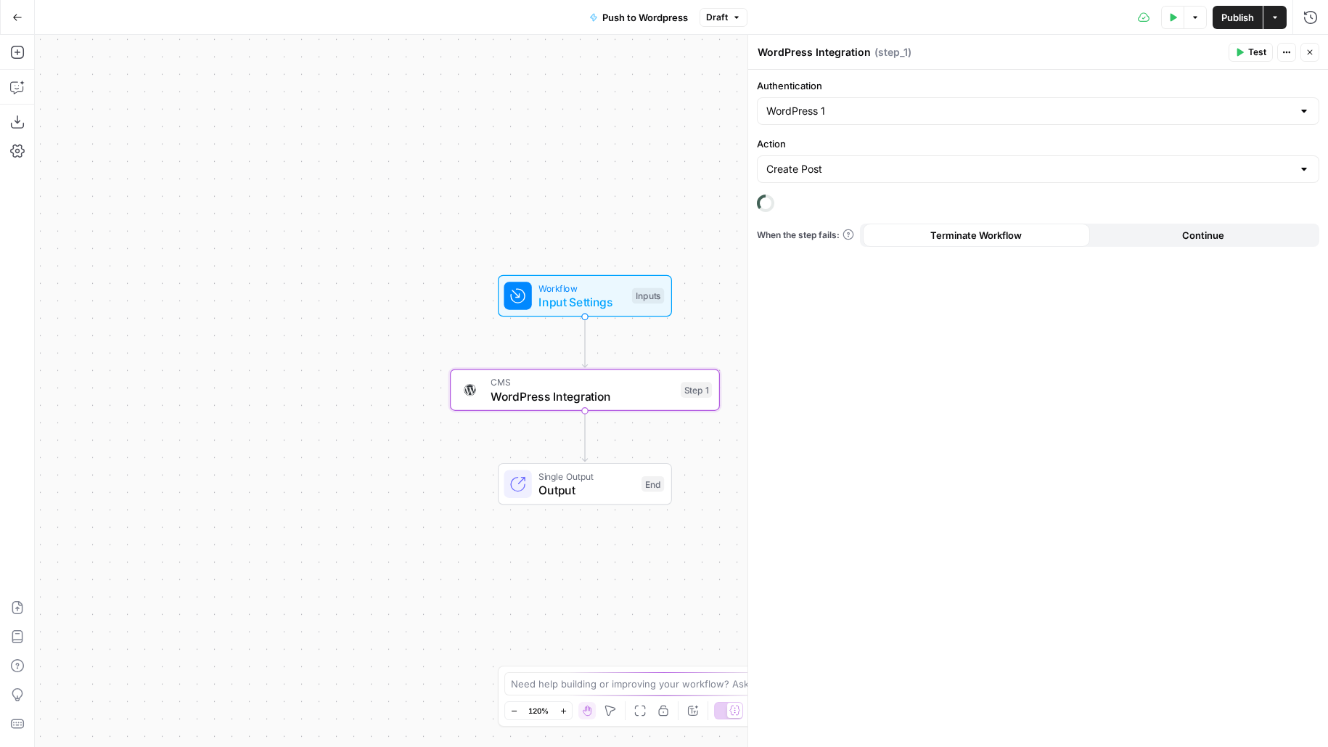
drag, startPoint x: 327, startPoint y: 286, endPoint x: 146, endPoint y: 242, distance: 186.8
click at [147, 242] on div "Workflow Input Settings Inputs CMS WordPress Integration Step 1 Single Output O…" at bounding box center [682, 391] width 1294 height 712
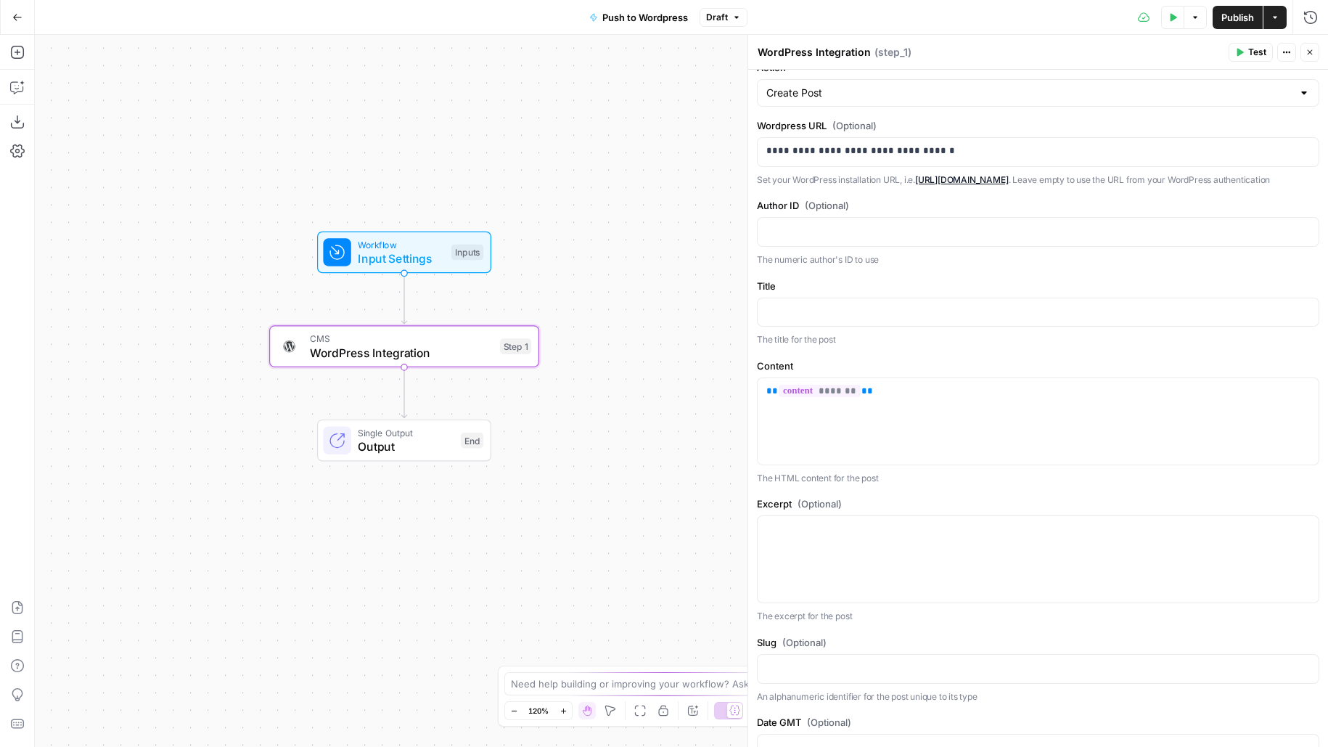
scroll to position [77, 0]
drag, startPoint x: 1004, startPoint y: 150, endPoint x: 727, endPoint y: 154, distance: 276.6
click at [727, 154] on body "Ironclad New Home Browse Insights Opportunities Your Data Flightpath Recent Gri…" at bounding box center [664, 373] width 1328 height 747
click at [857, 237] on p at bounding box center [1039, 230] width 544 height 15
click at [443, 248] on span "Workflow" at bounding box center [401, 244] width 86 height 14
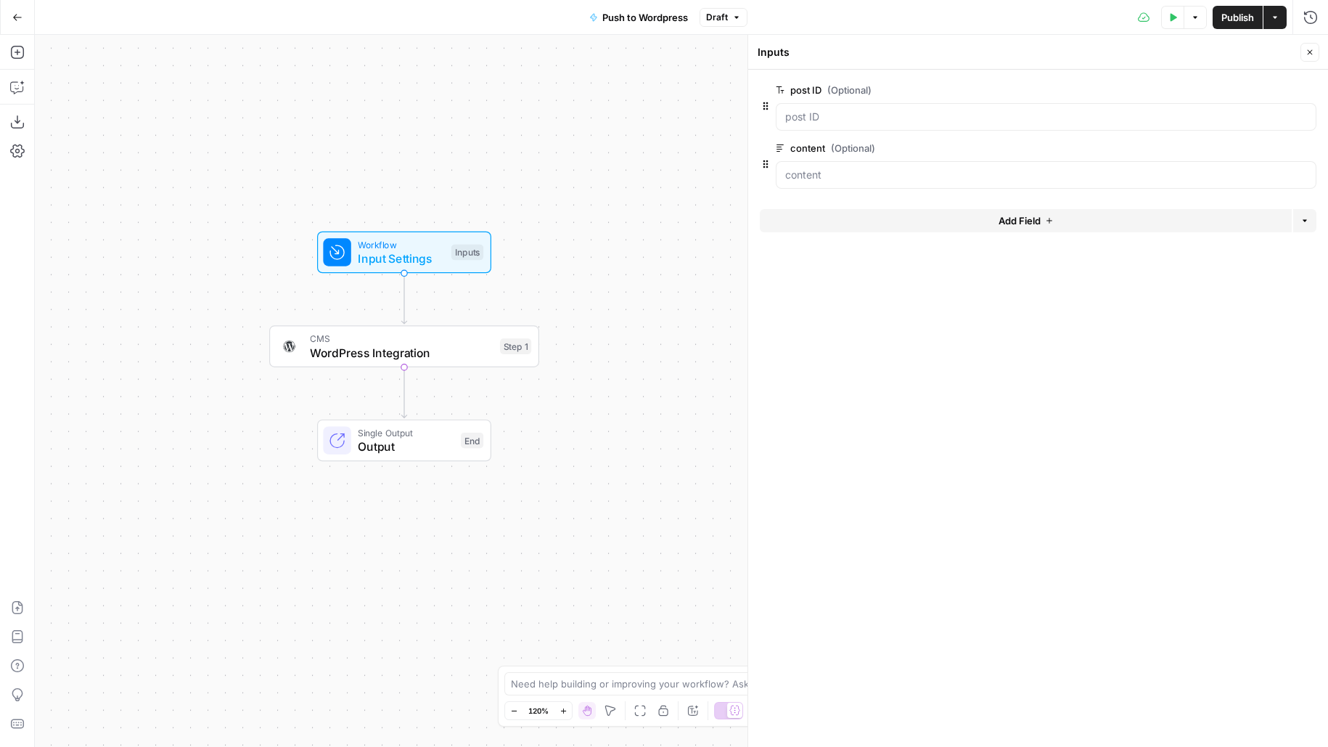
click at [520, 343] on div "Step 1" at bounding box center [515, 346] width 31 height 16
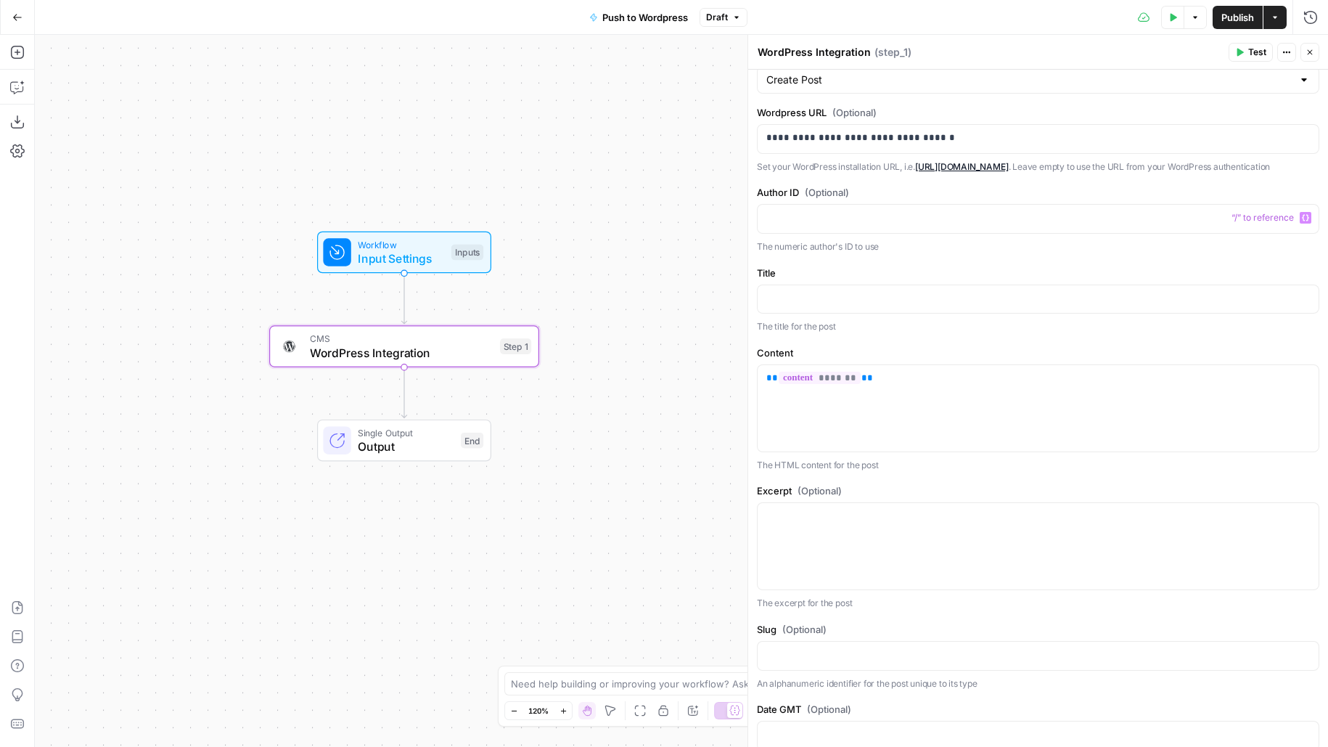
scroll to position [116, 0]
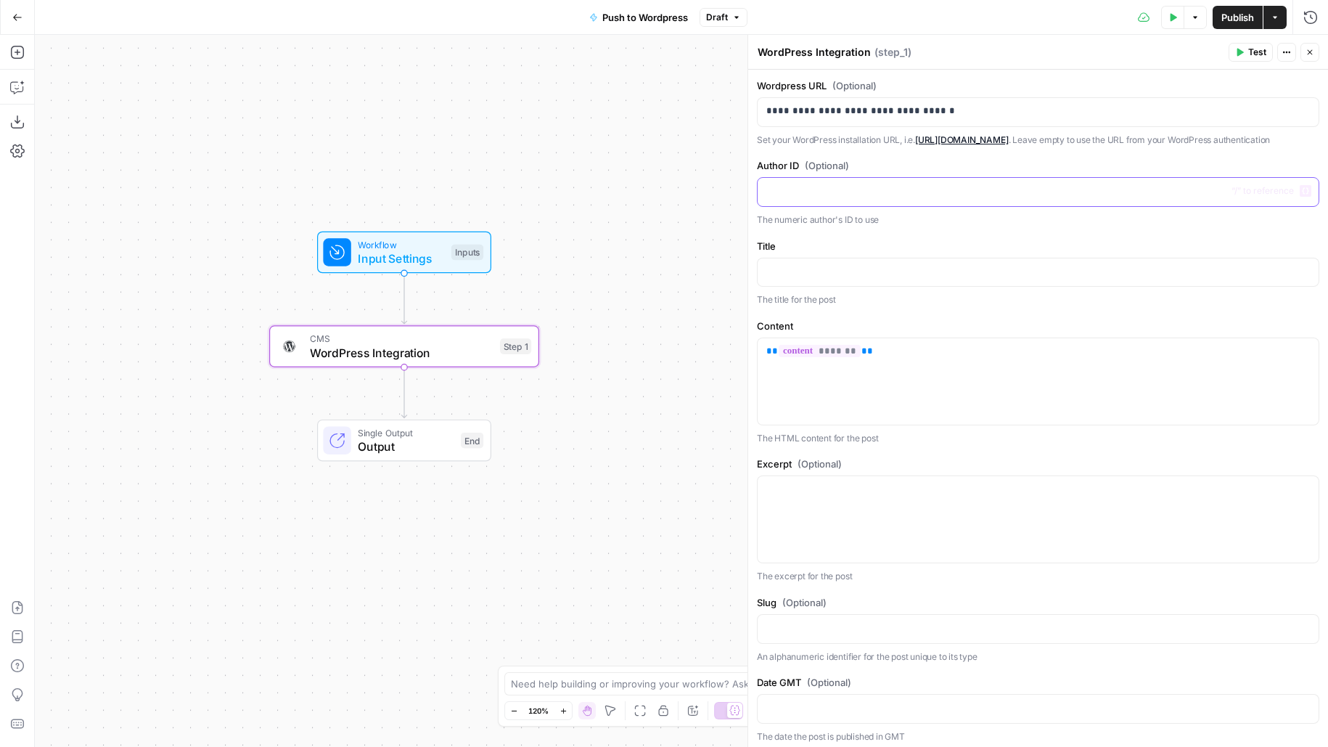
click at [817, 198] on p at bounding box center [1039, 191] width 544 height 15
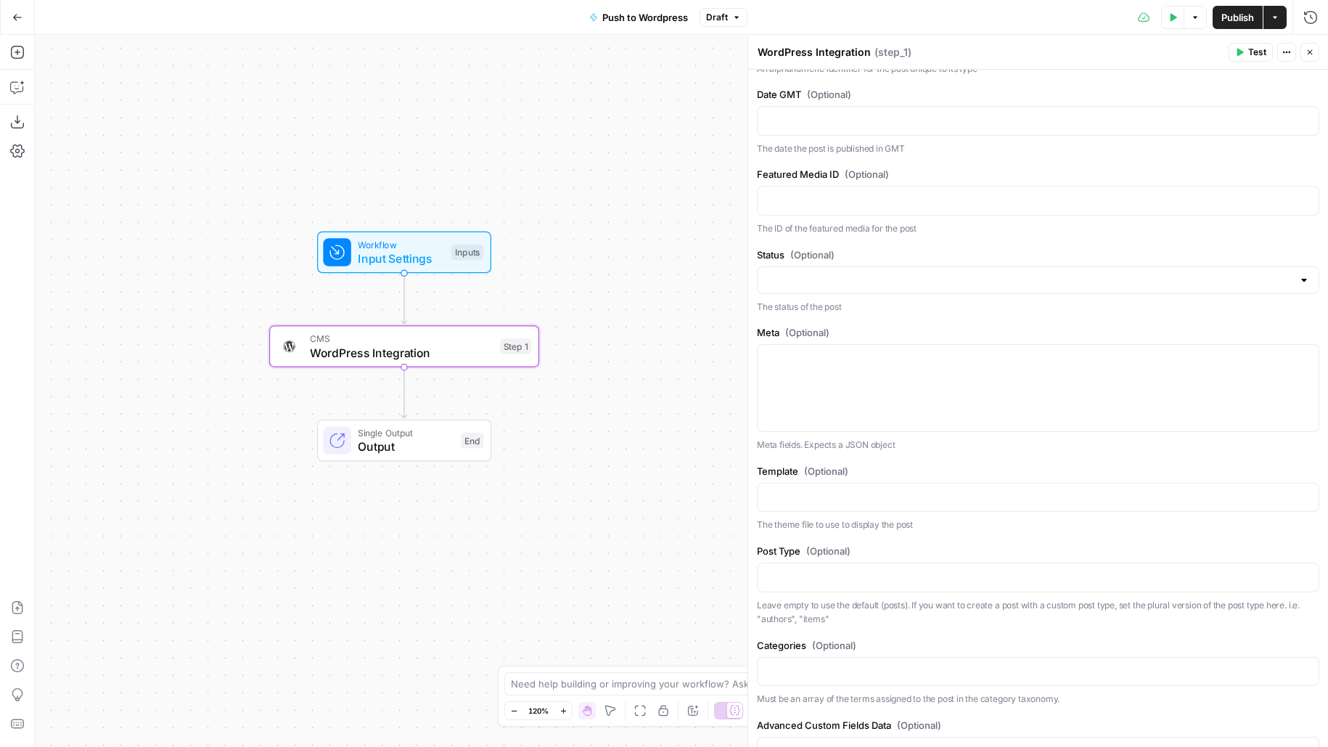
scroll to position [673, 0]
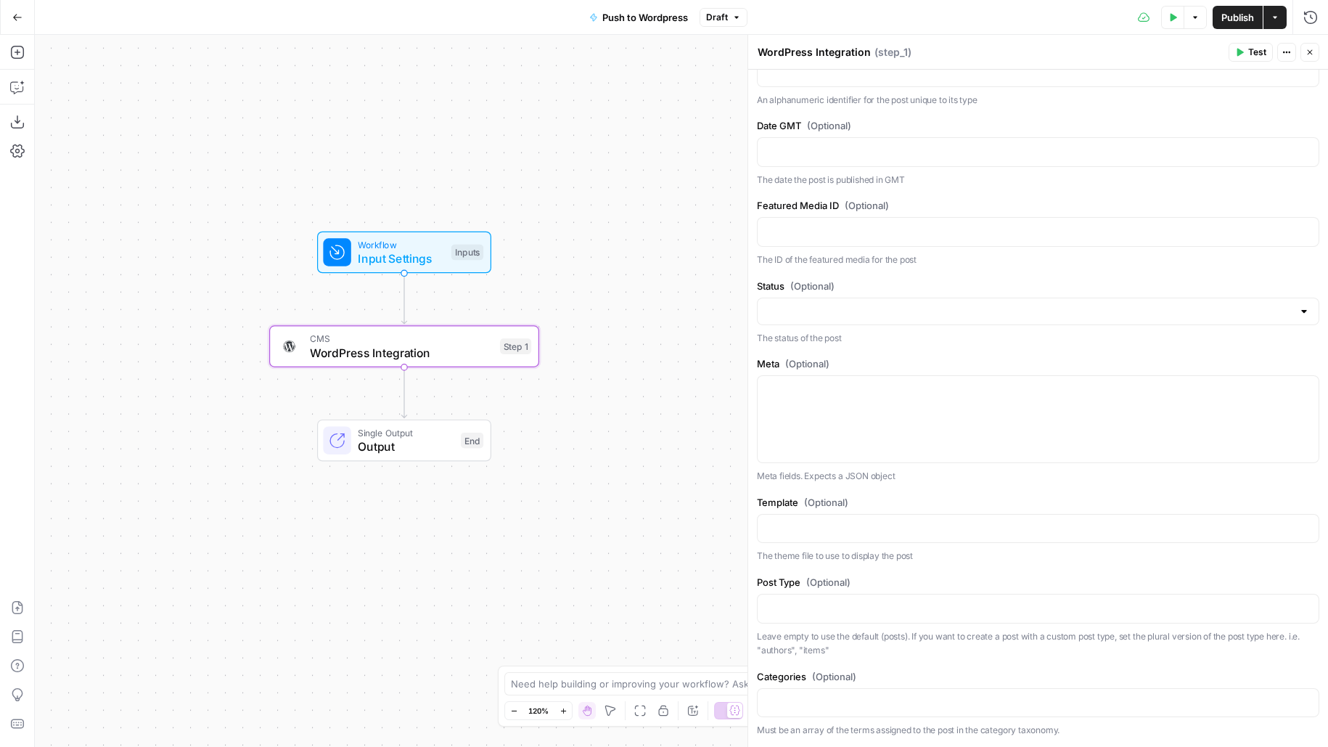
click at [416, 270] on div "Workflow Input Settings Inputs Test Step" at bounding box center [404, 253] width 174 height 42
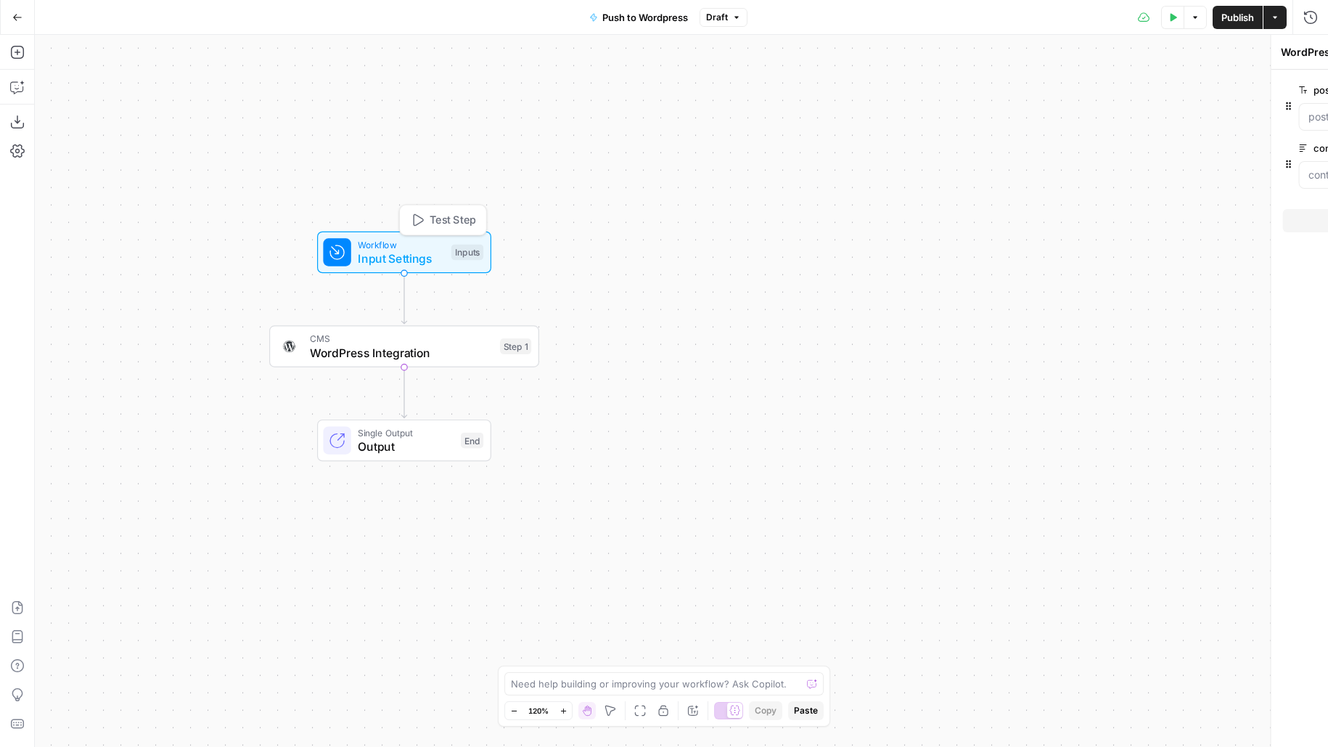
type textarea "Inputs"
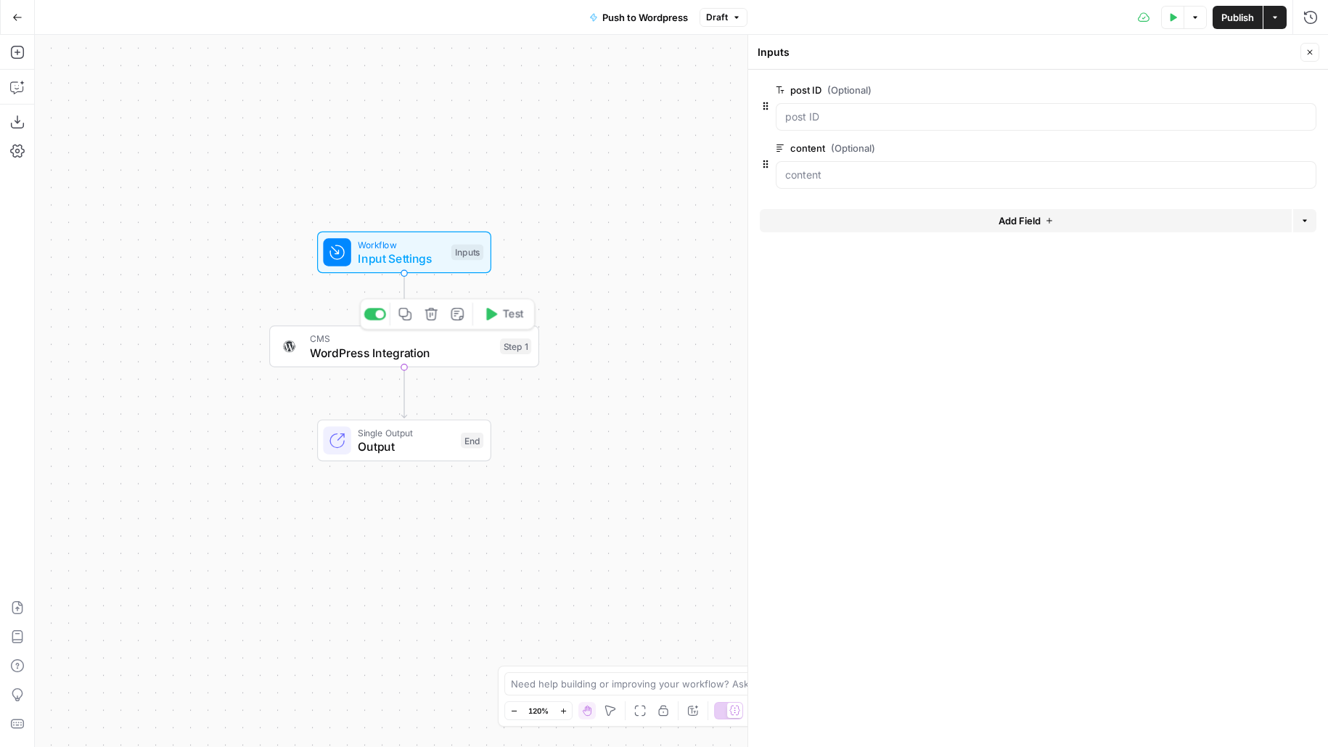
click at [497, 354] on div "CMS WordPress Integration Step 1 Copy step Delete step Add Note Test" at bounding box center [403, 347] width 256 height 30
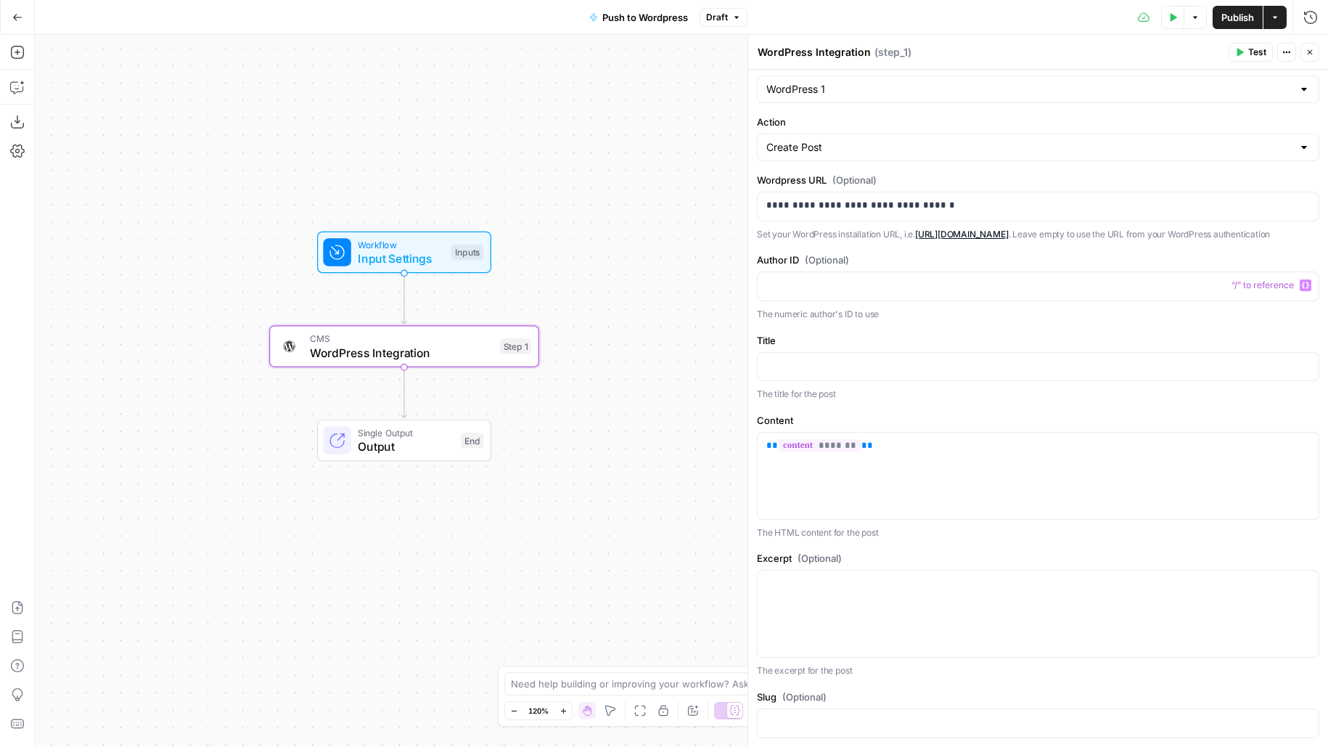
scroll to position [0, 0]
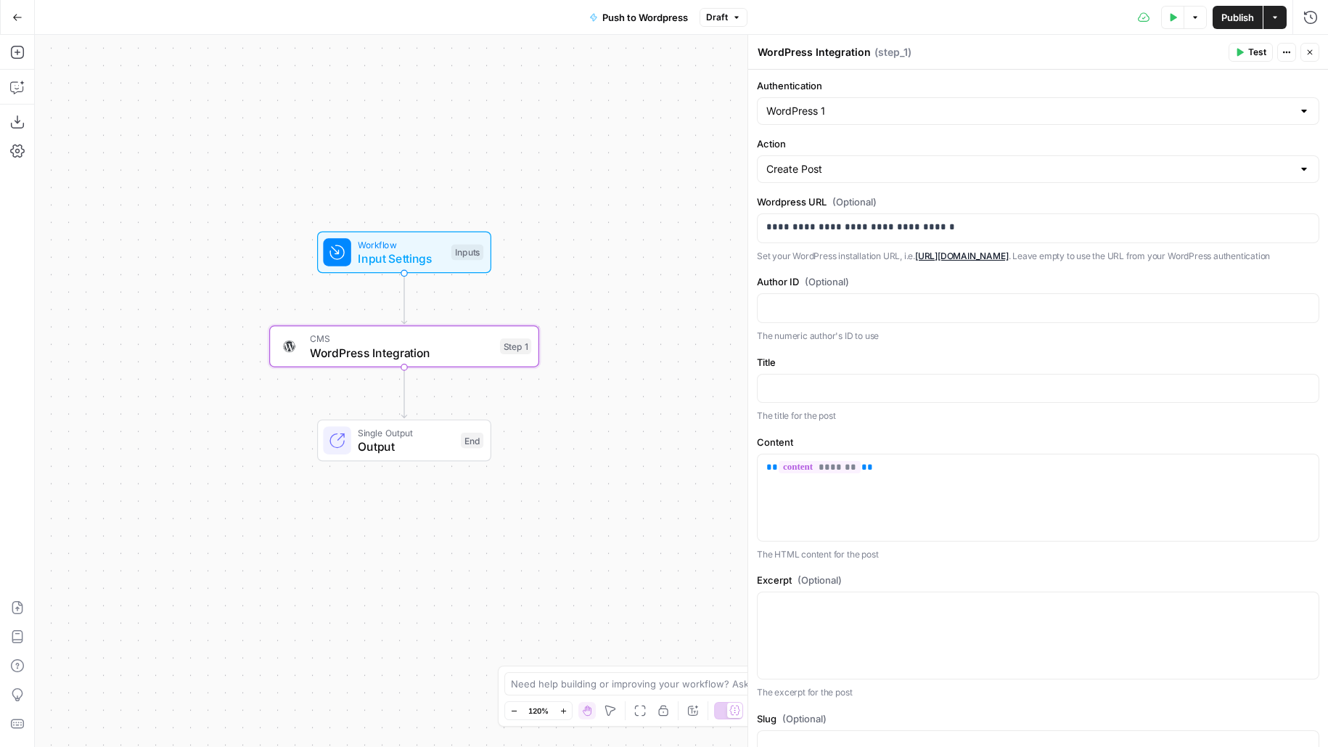
click at [821, 153] on div "Action Create Post" at bounding box center [1038, 159] width 563 height 46
click at [821, 173] on input "Action" at bounding box center [1030, 169] width 526 height 15
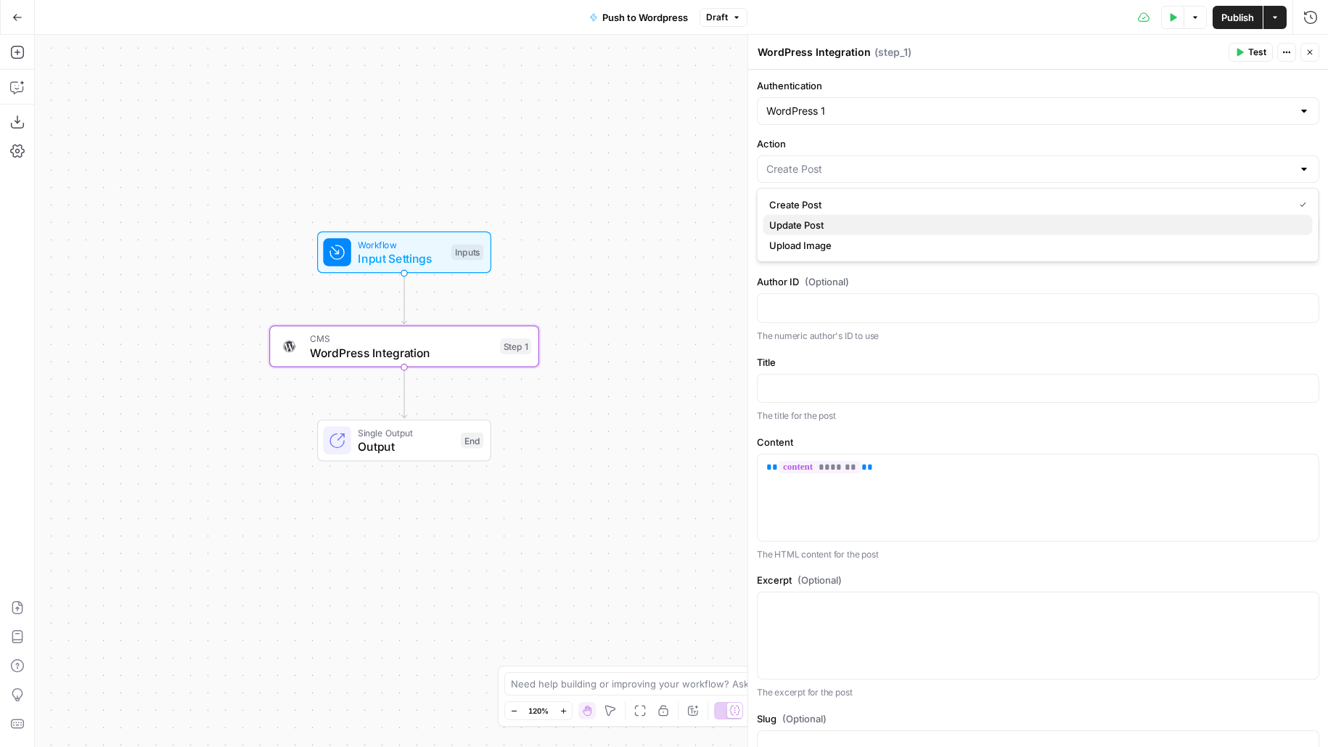
click at [794, 227] on span "Update Post" at bounding box center [1035, 225] width 532 height 15
type input "Update Post"
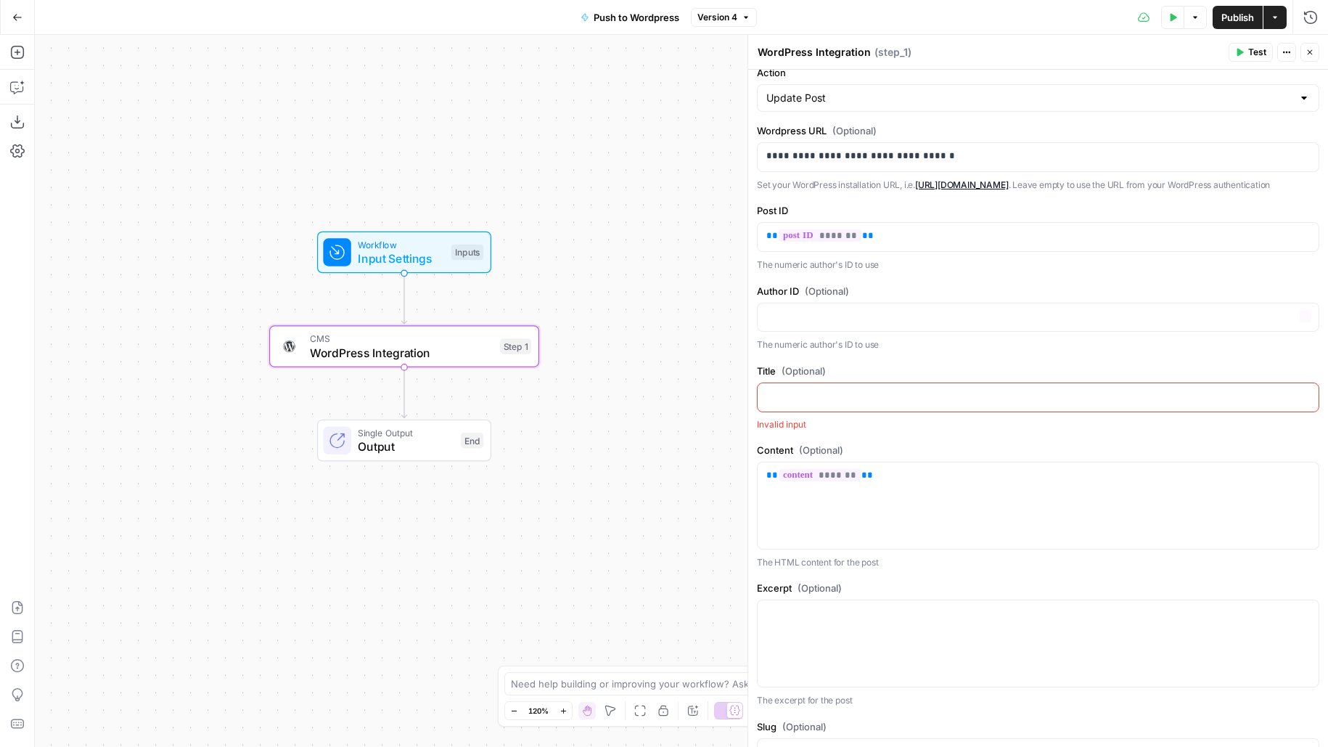
scroll to position [111, 0]
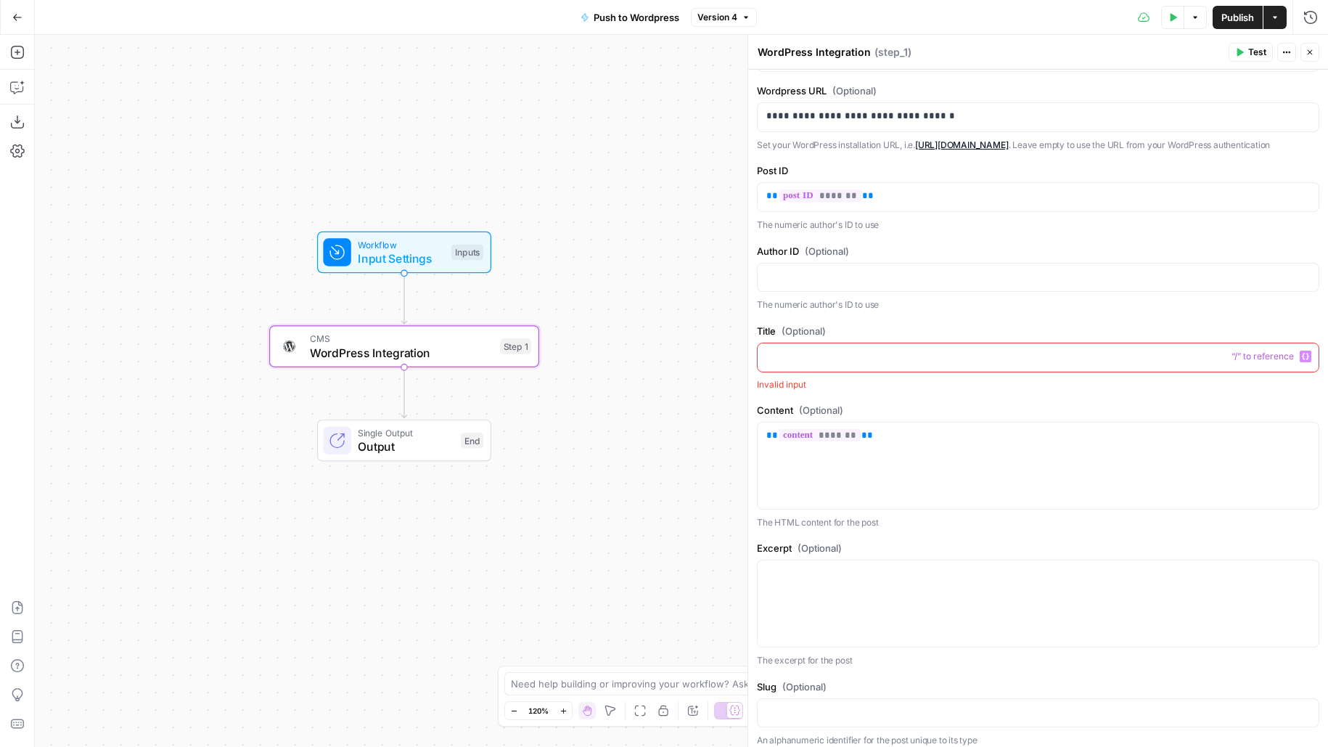
click at [807, 337] on span "(Optional)" at bounding box center [804, 331] width 44 height 15
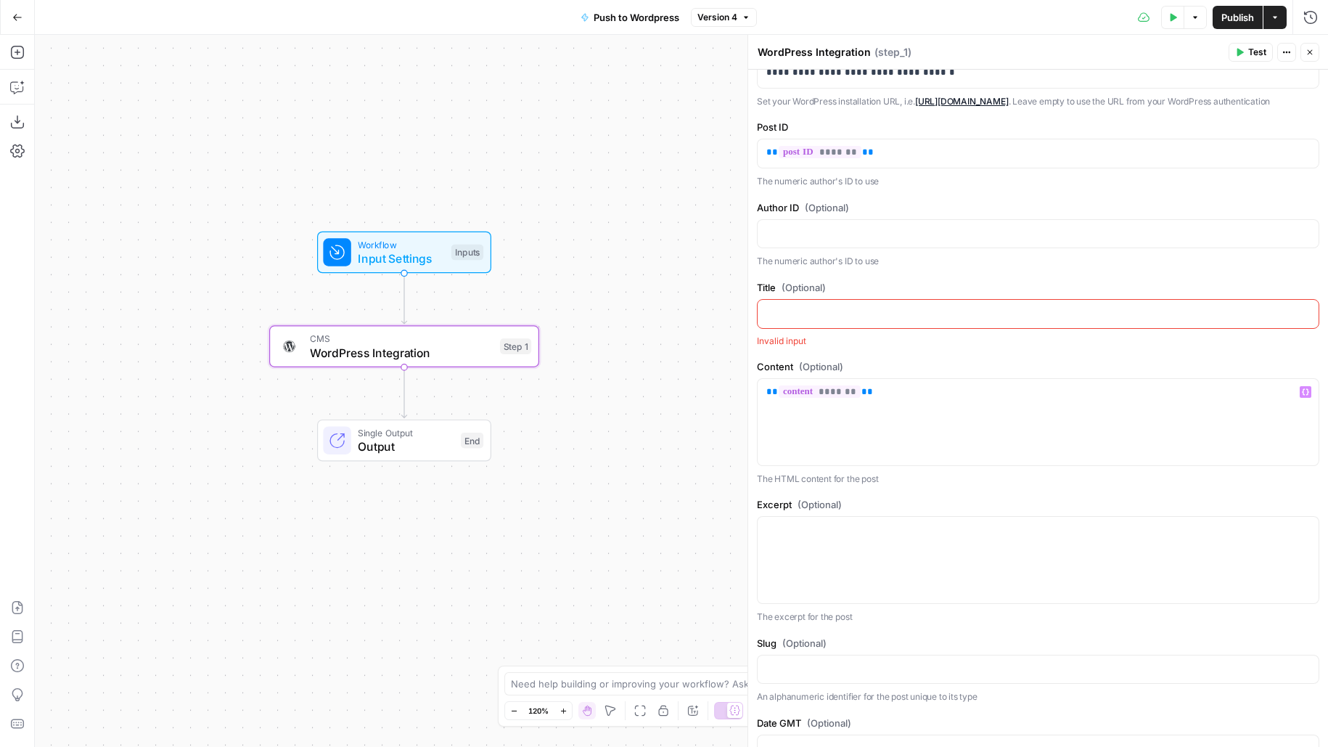
scroll to position [153, 0]
click at [841, 291] on div "**********" at bounding box center [1038, 725] width 580 height 1616
click at [1233, 25] on button "Publish" at bounding box center [1238, 17] width 50 height 23
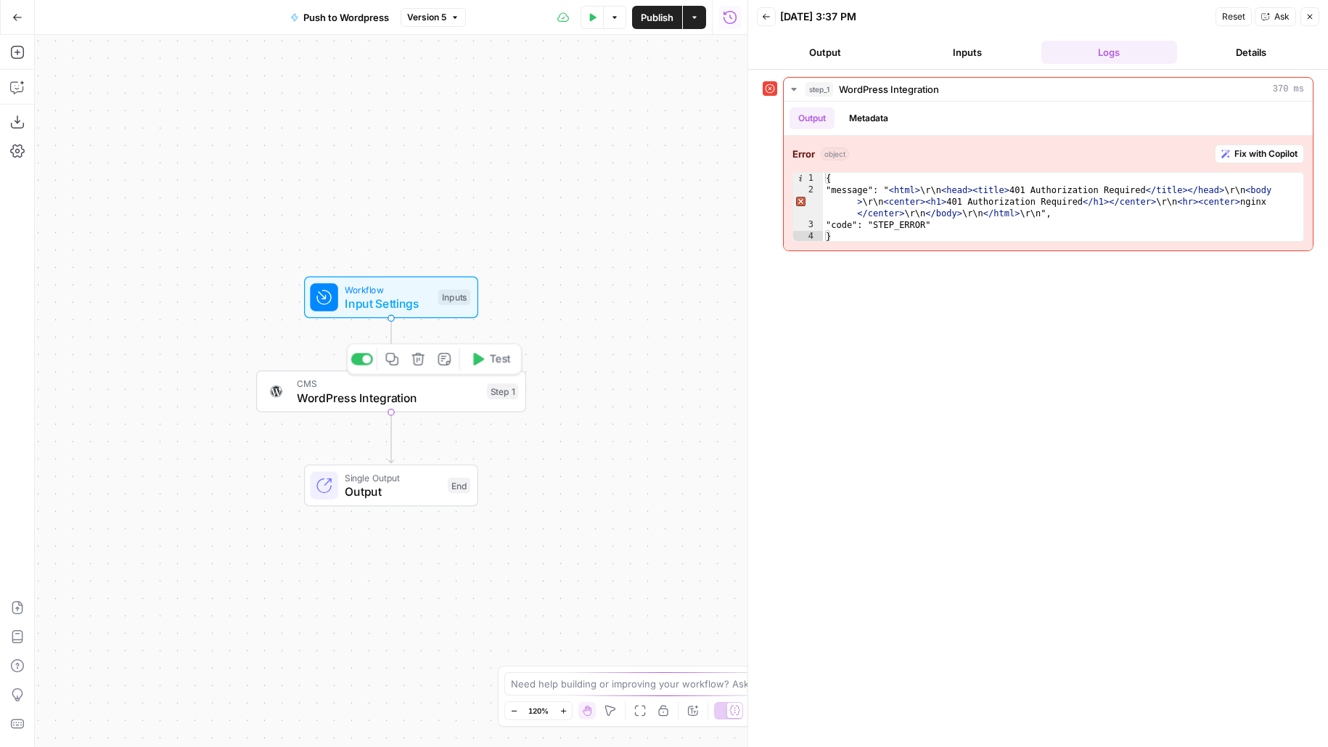
click at [487, 399] on div "Step 1" at bounding box center [502, 391] width 31 height 16
type input "WordPress 1"
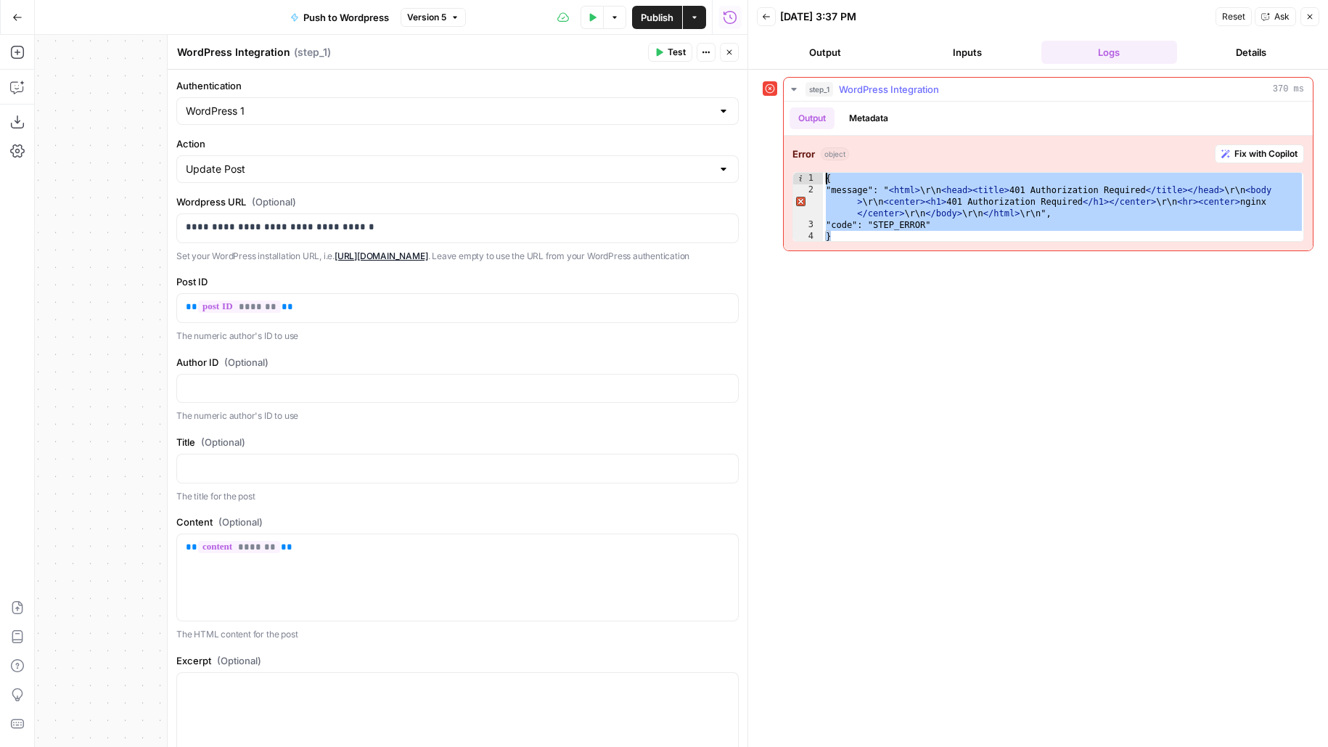
drag, startPoint x: 890, startPoint y: 231, endPoint x: 820, endPoint y: 163, distance: 97.0
click at [820, 163] on div "Error object Fix with Copilot * 1 2 3 4 { "message": " < html > \r\n < head > <…" at bounding box center [1048, 193] width 529 height 115
type textarea "**********"
click at [731, 58] on button "Close" at bounding box center [729, 52] width 19 height 19
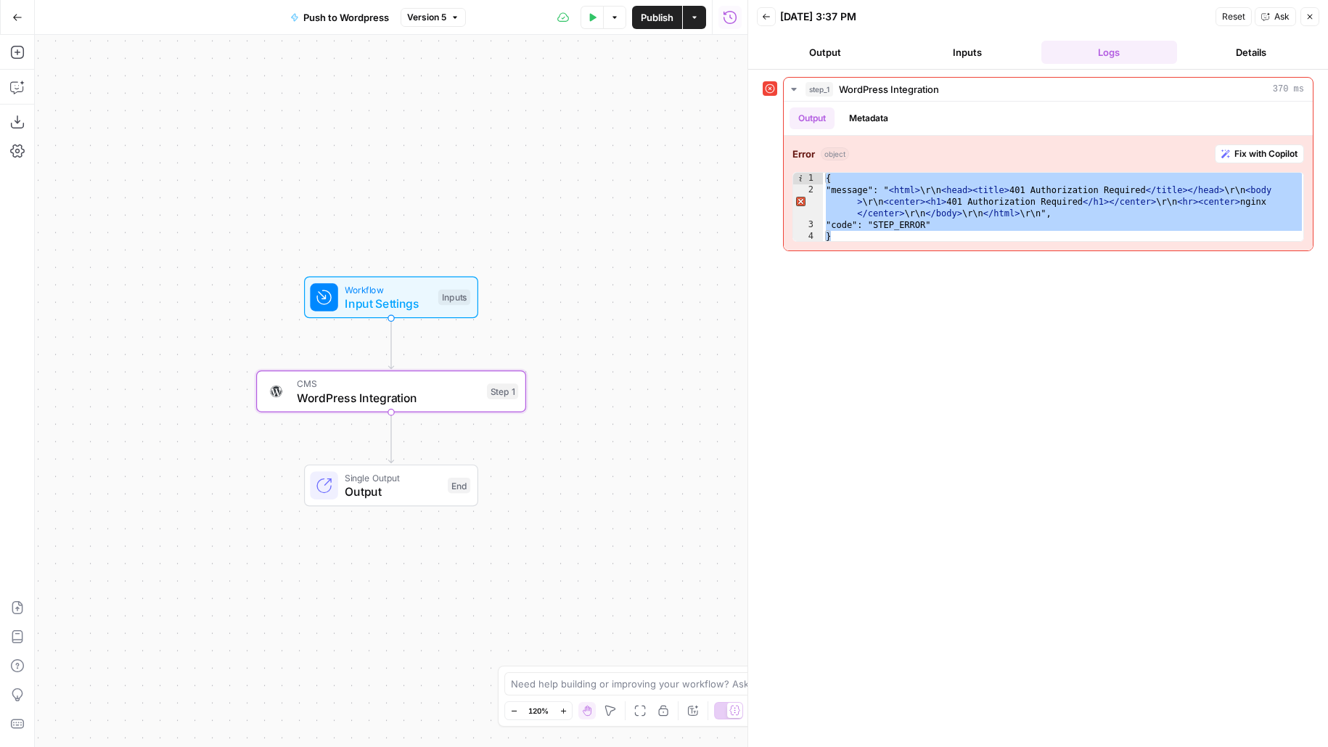
drag, startPoint x: 583, startPoint y: 330, endPoint x: 616, endPoint y: 183, distance: 150.2
click at [616, 183] on div "Workflow Input Settings Inputs CMS WordPress Integration Step 1 Single Output O…" at bounding box center [391, 391] width 713 height 712
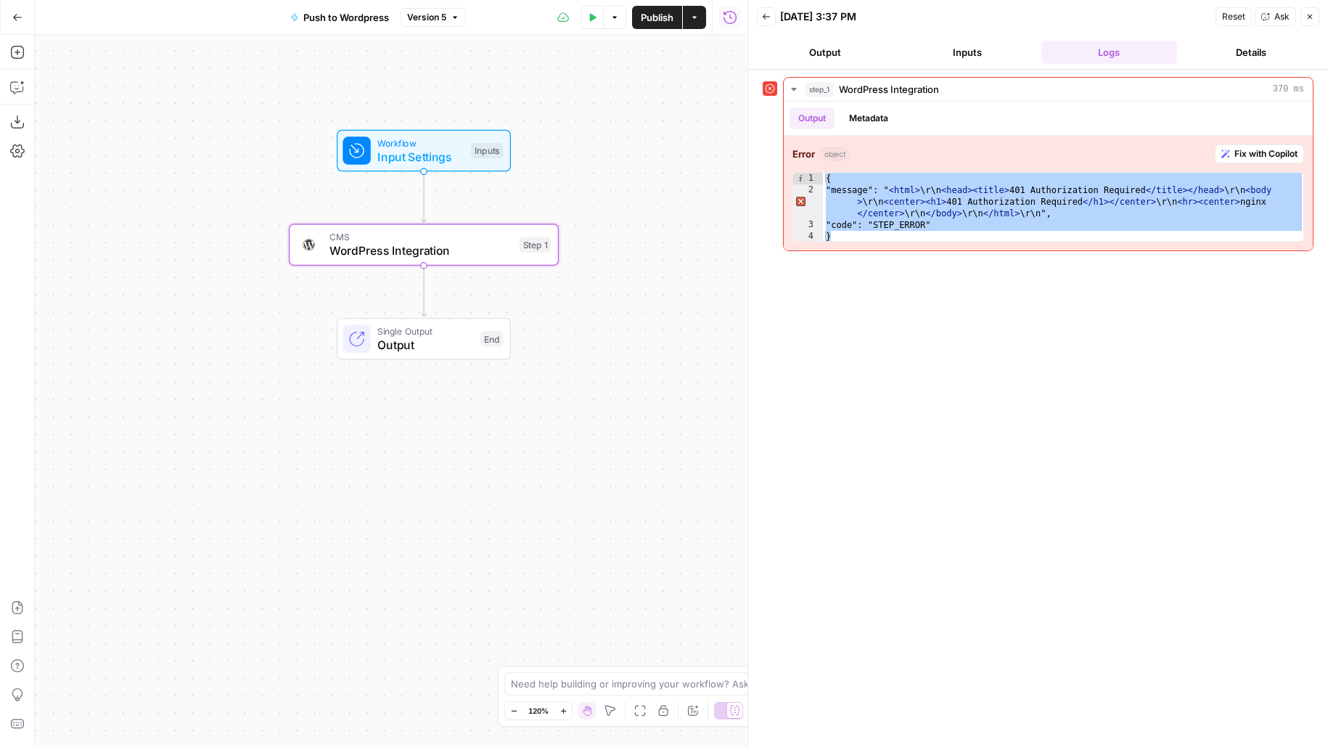
click at [481, 257] on span "WordPress Integration" at bounding box center [421, 250] width 183 height 17
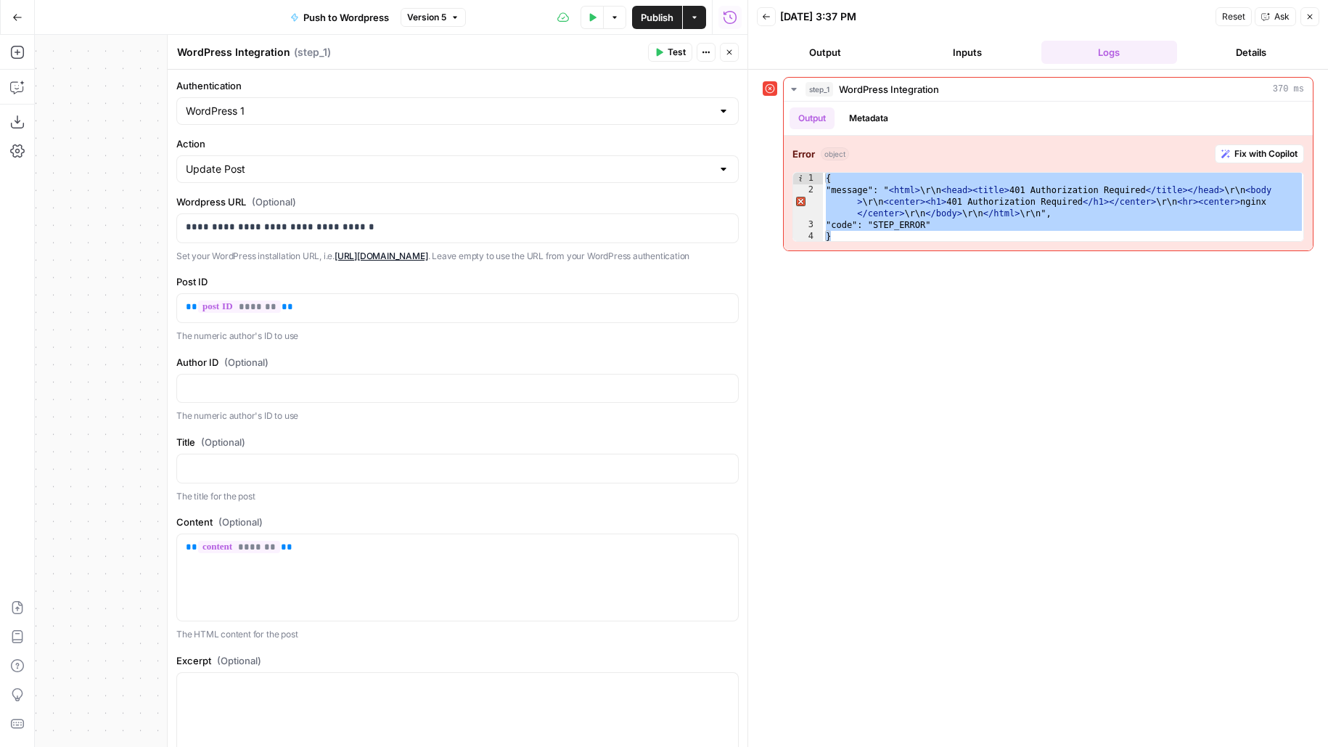
click at [733, 56] on icon "button" at bounding box center [729, 52] width 9 height 9
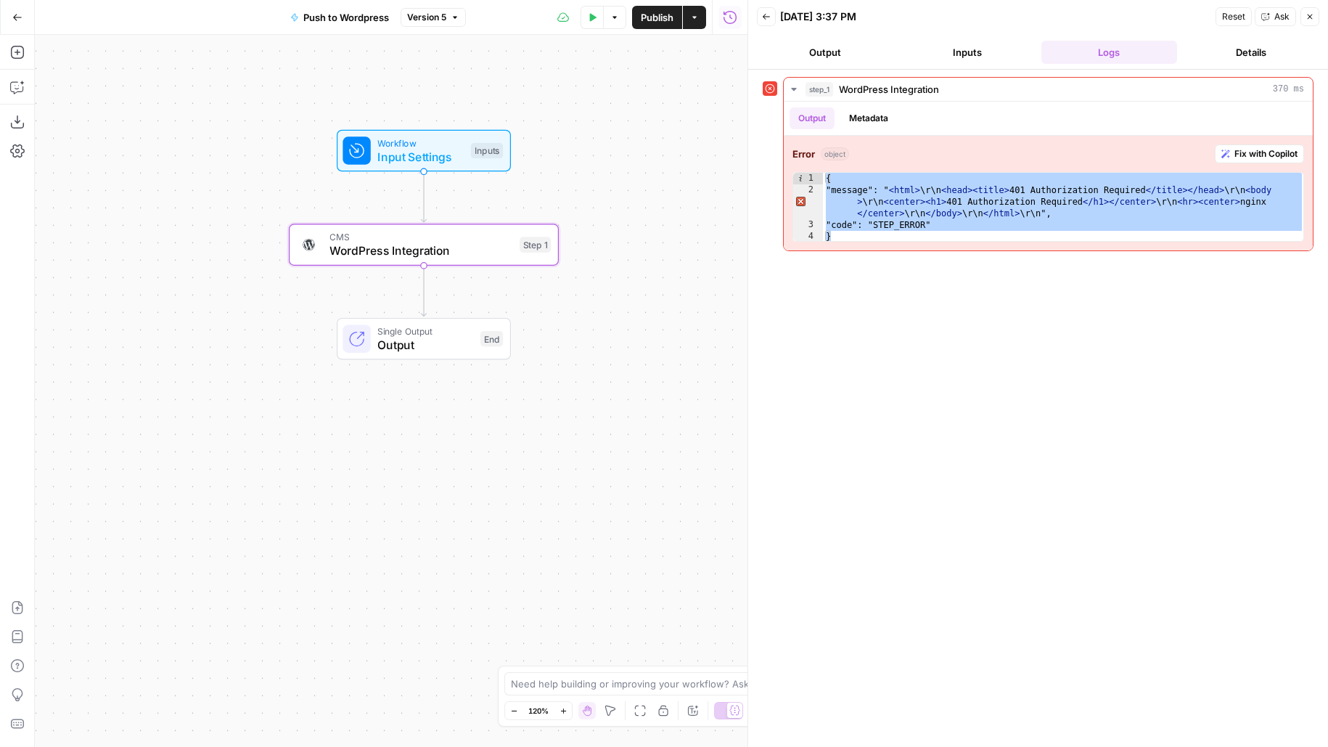
click at [409, 158] on span "Input Settings" at bounding box center [420, 156] width 86 height 17
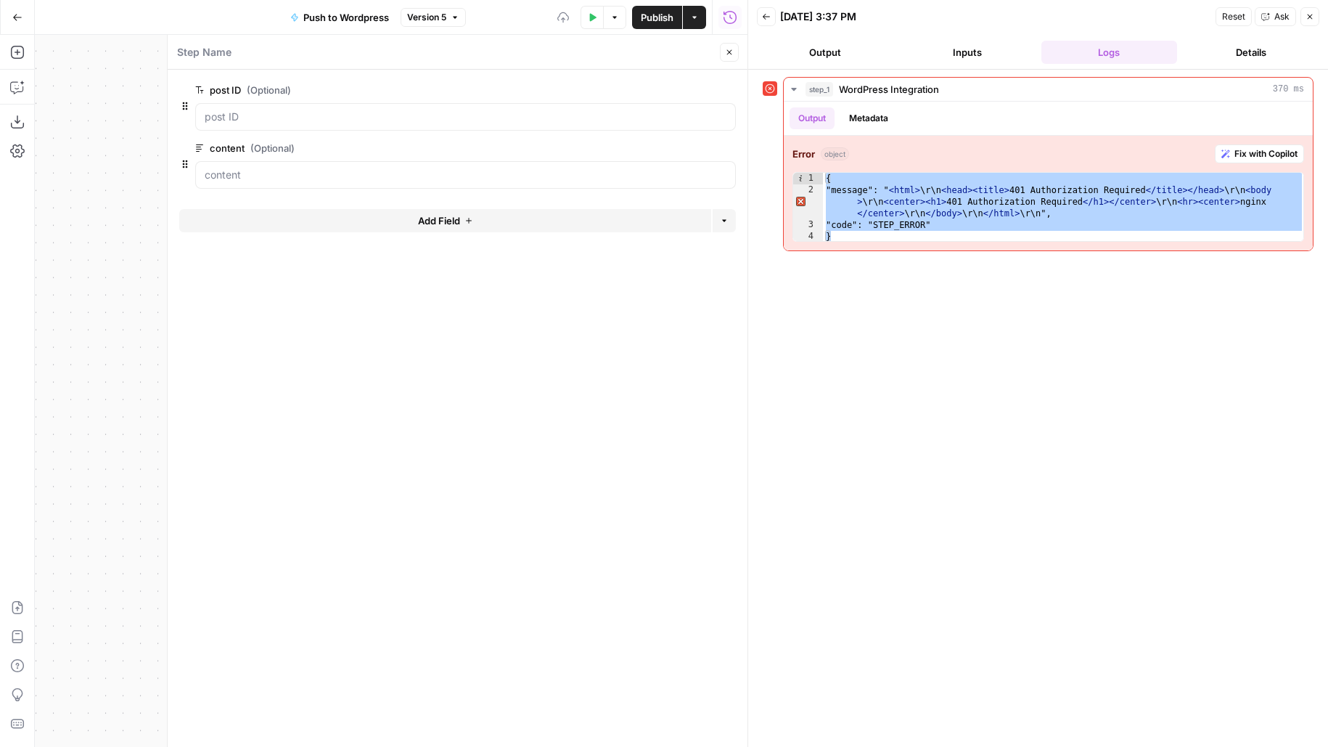
click at [341, 218] on button "Add Field" at bounding box center [445, 220] width 532 height 23
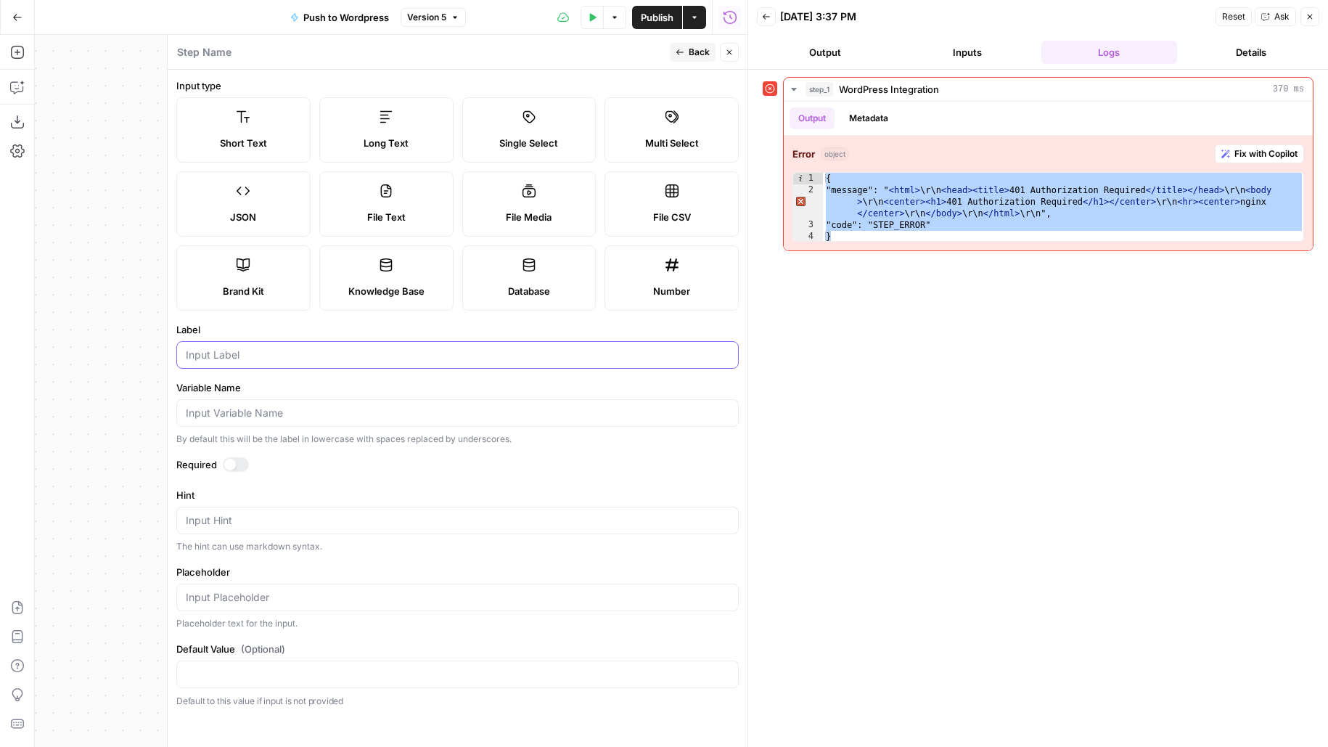
click at [207, 348] on input "Label" at bounding box center [458, 355] width 544 height 15
type input "title"
click at [692, 53] on span "Back" at bounding box center [699, 52] width 21 height 13
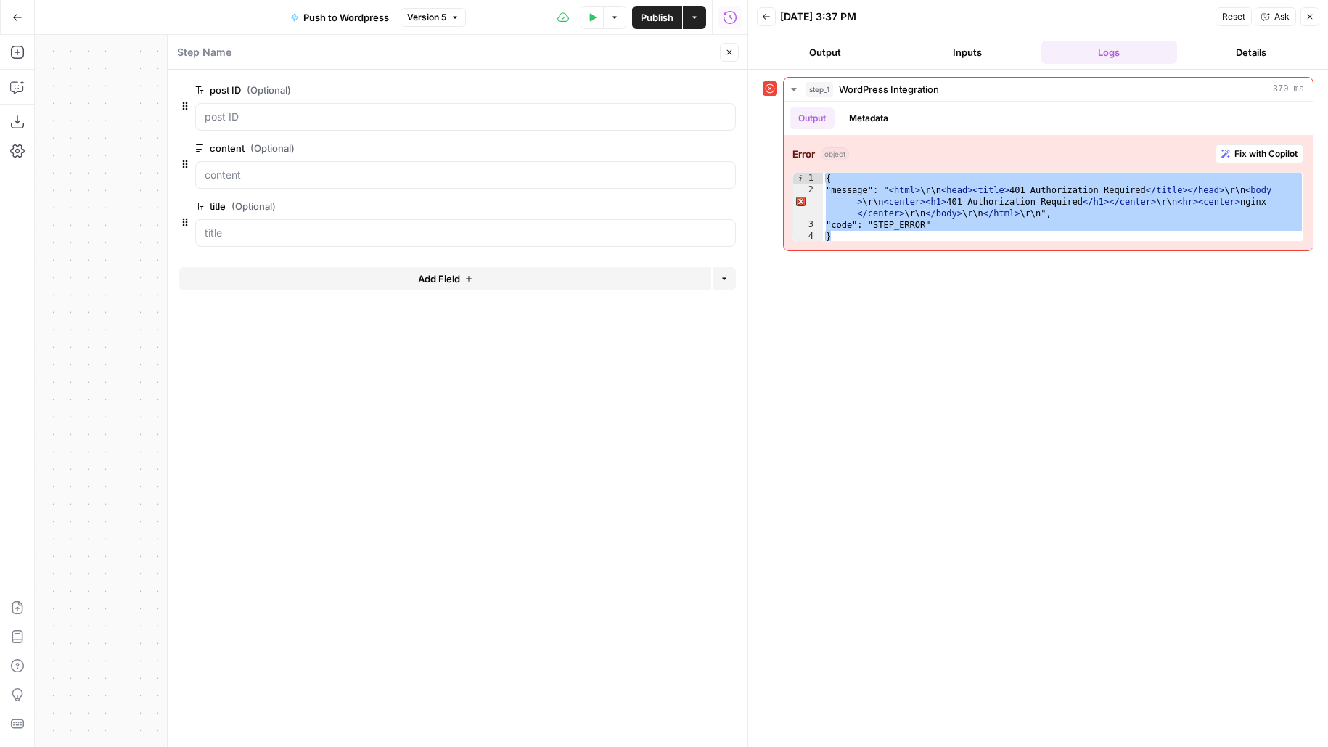
click at [736, 45] on button "Close" at bounding box center [729, 52] width 19 height 19
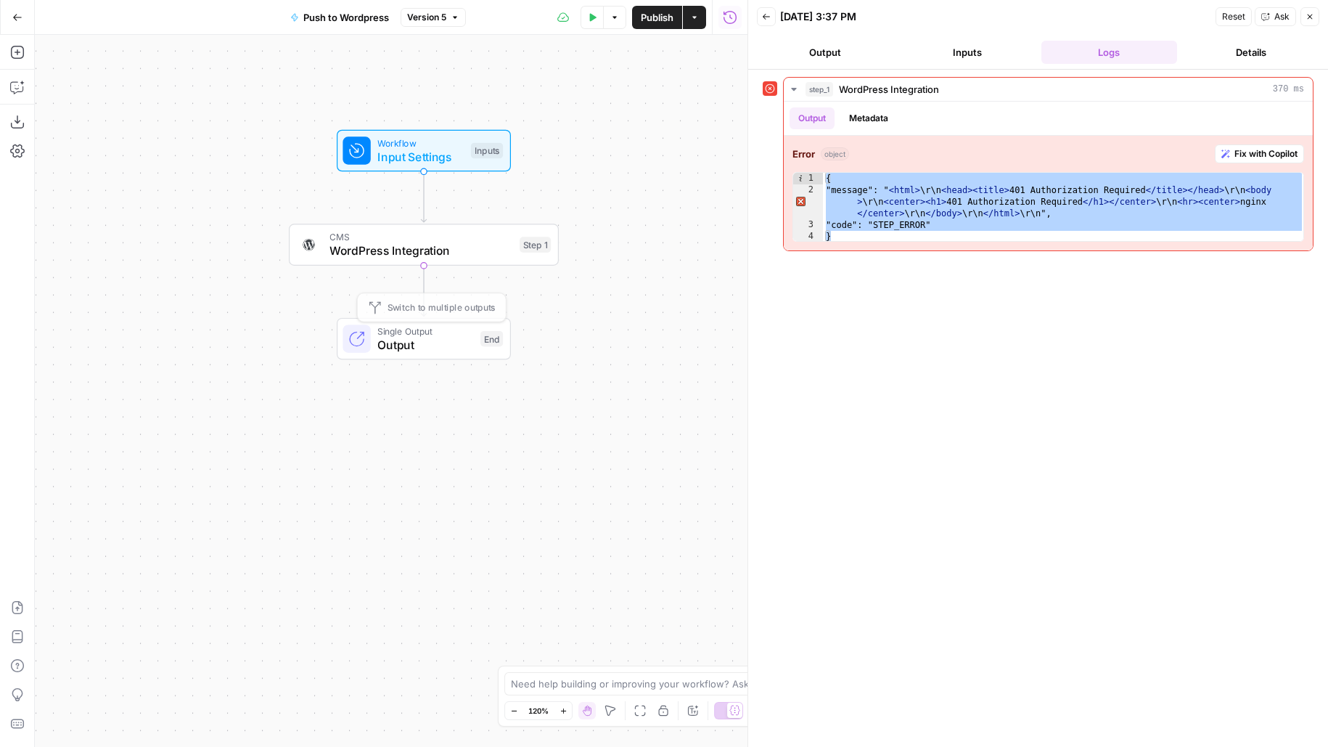
click at [380, 236] on span "CMS" at bounding box center [421, 237] width 183 height 14
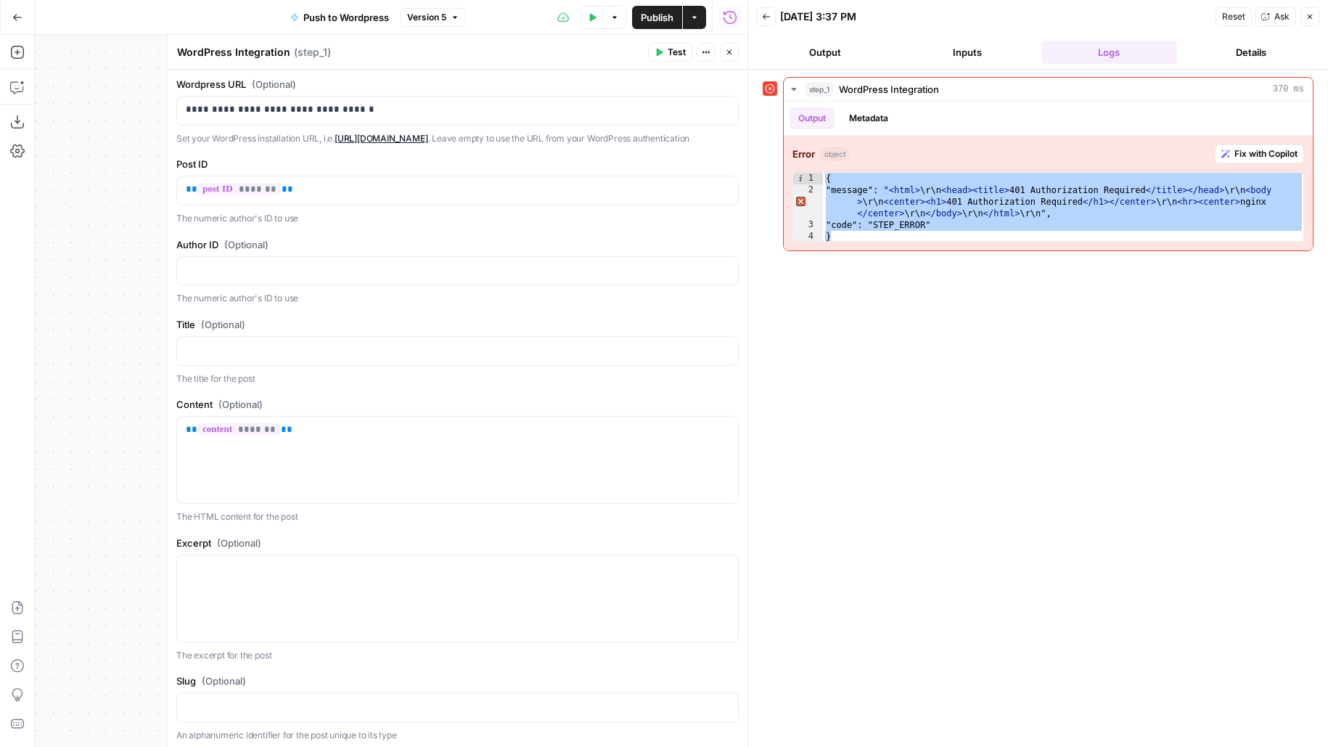
scroll to position [121, 0]
click at [311, 354] on p at bounding box center [458, 346] width 544 height 15
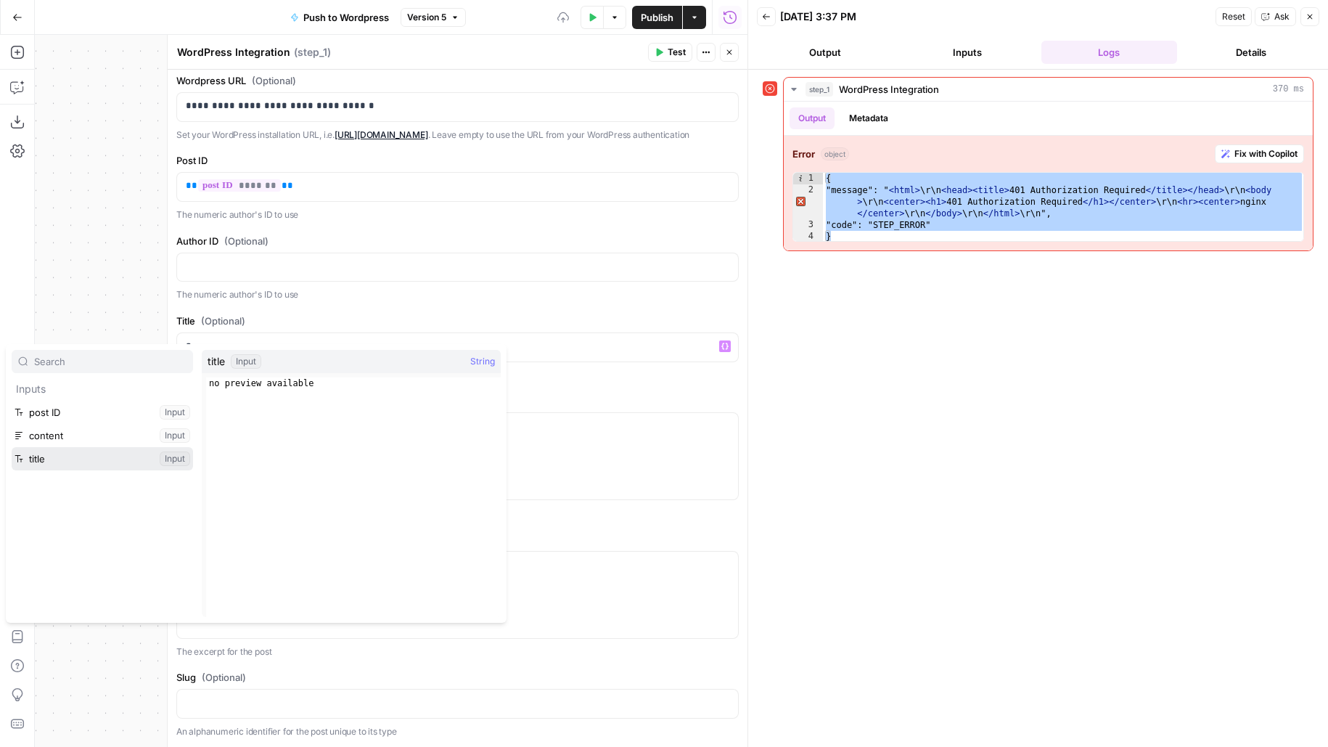
click at [137, 454] on button "Select variable title" at bounding box center [102, 458] width 181 height 23
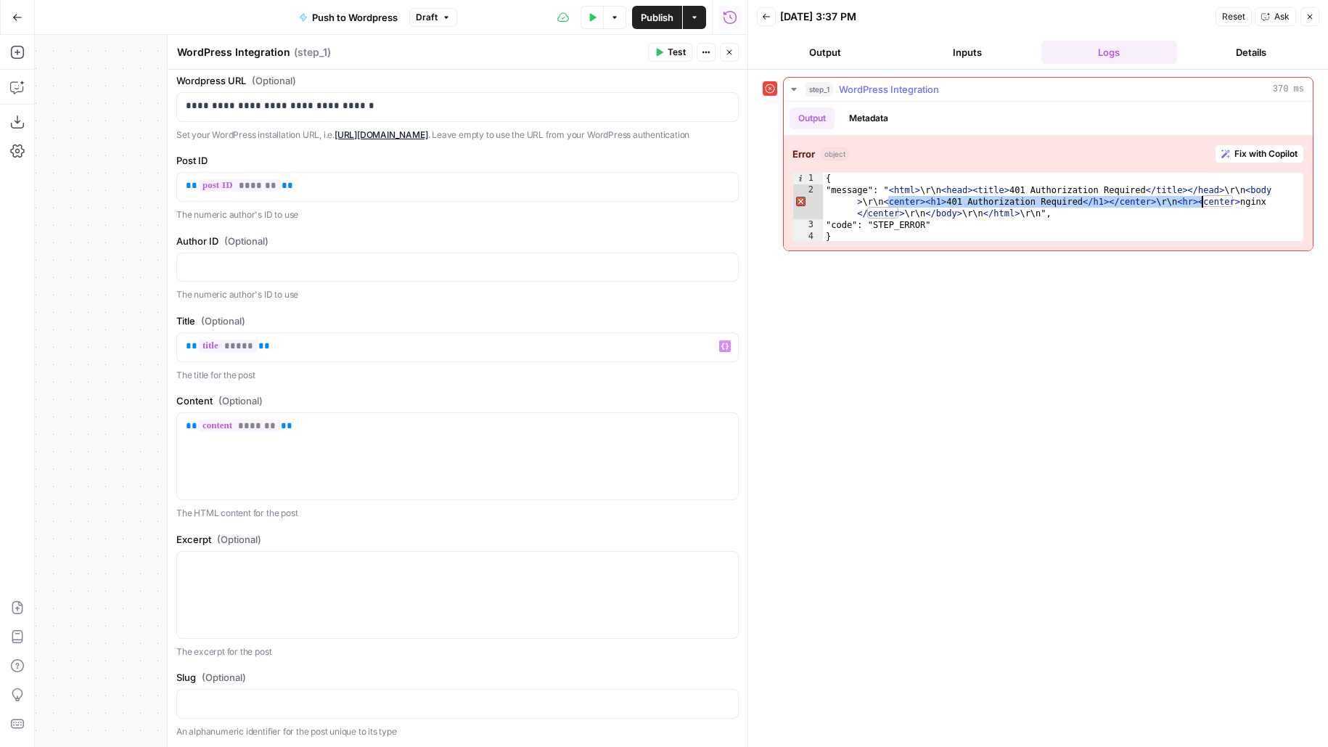
drag, startPoint x: 889, startPoint y: 198, endPoint x: 1203, endPoint y: 198, distance: 314.3
click at [1203, 198] on div "{ "message": " < html > \r\n < head > < title > 401 Authorization Required </ t…" at bounding box center [1064, 219] width 482 height 93
type textarea "**********"
click at [650, 20] on span "Publish" at bounding box center [657, 17] width 33 height 15
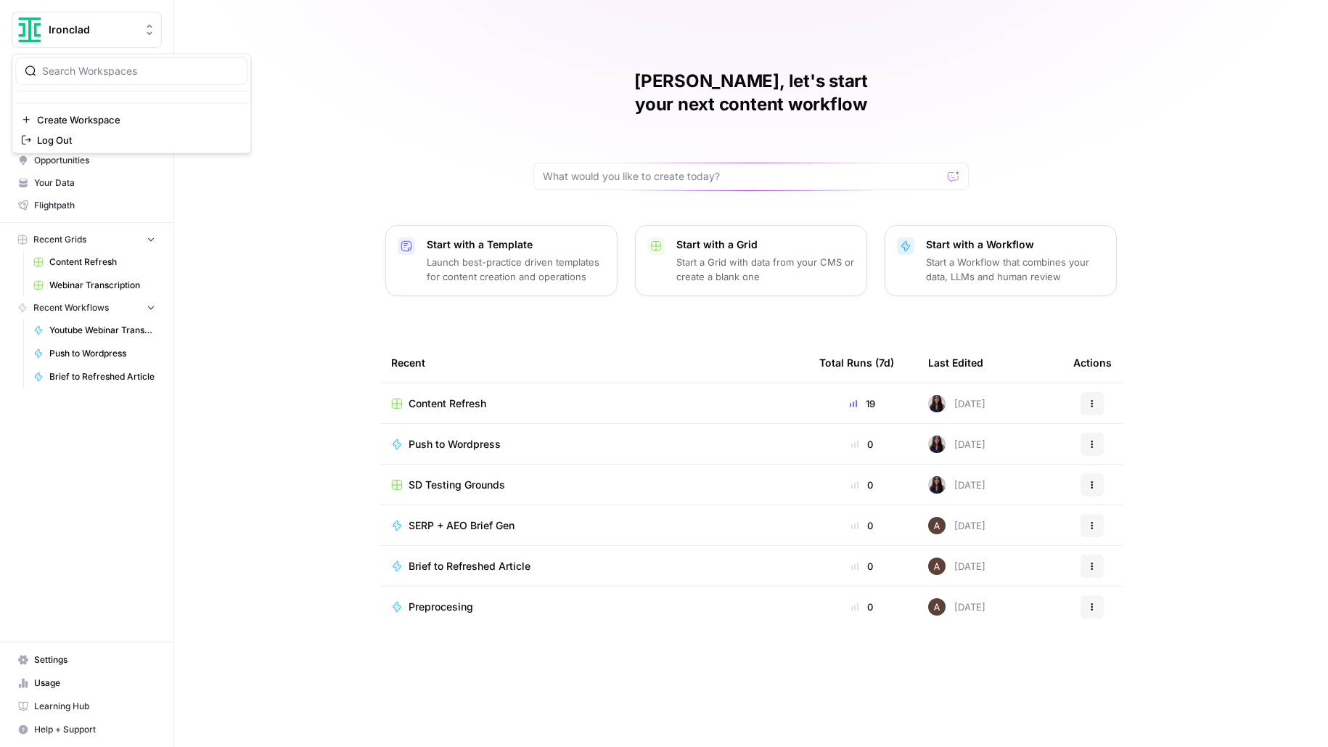
click at [91, 29] on span "Ironclad" at bounding box center [93, 30] width 88 height 15
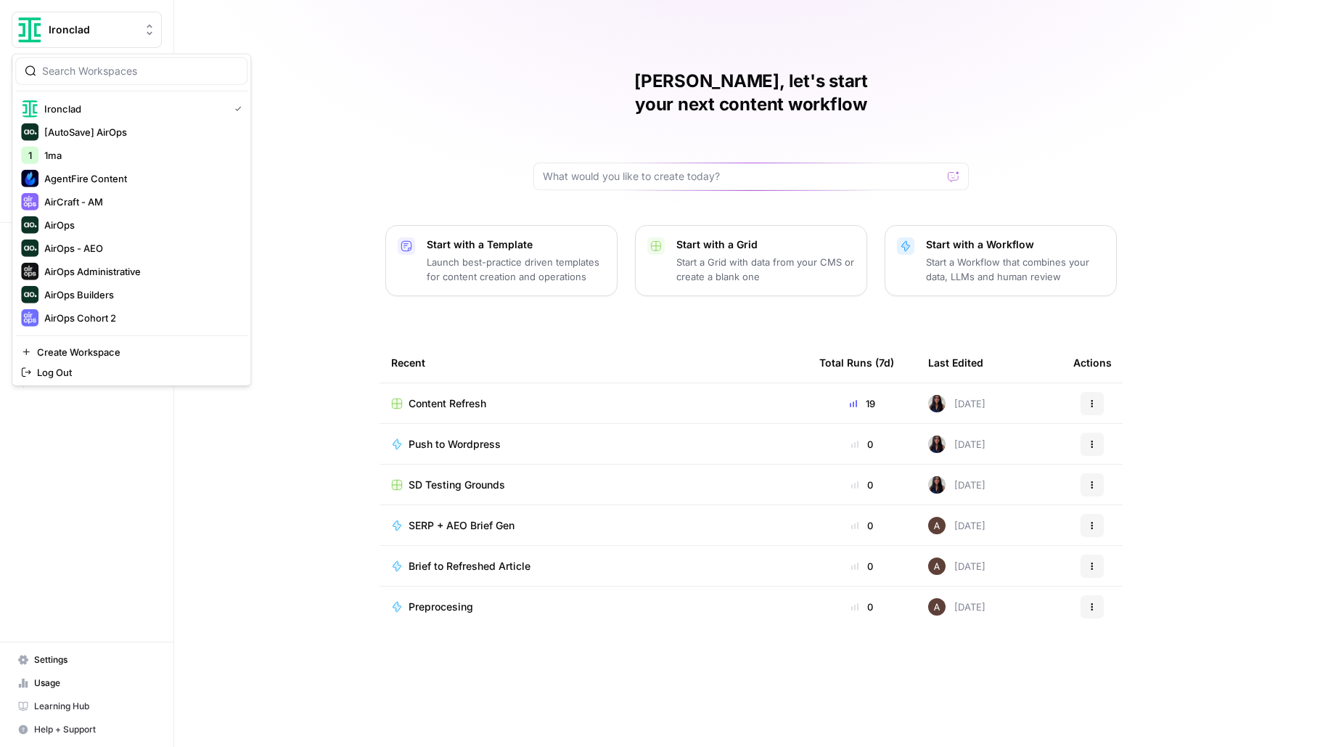
click at [628, 49] on div "[PERSON_NAME], let's start your next content workflow Start with a Template Lau…" at bounding box center [751, 373] width 1154 height 747
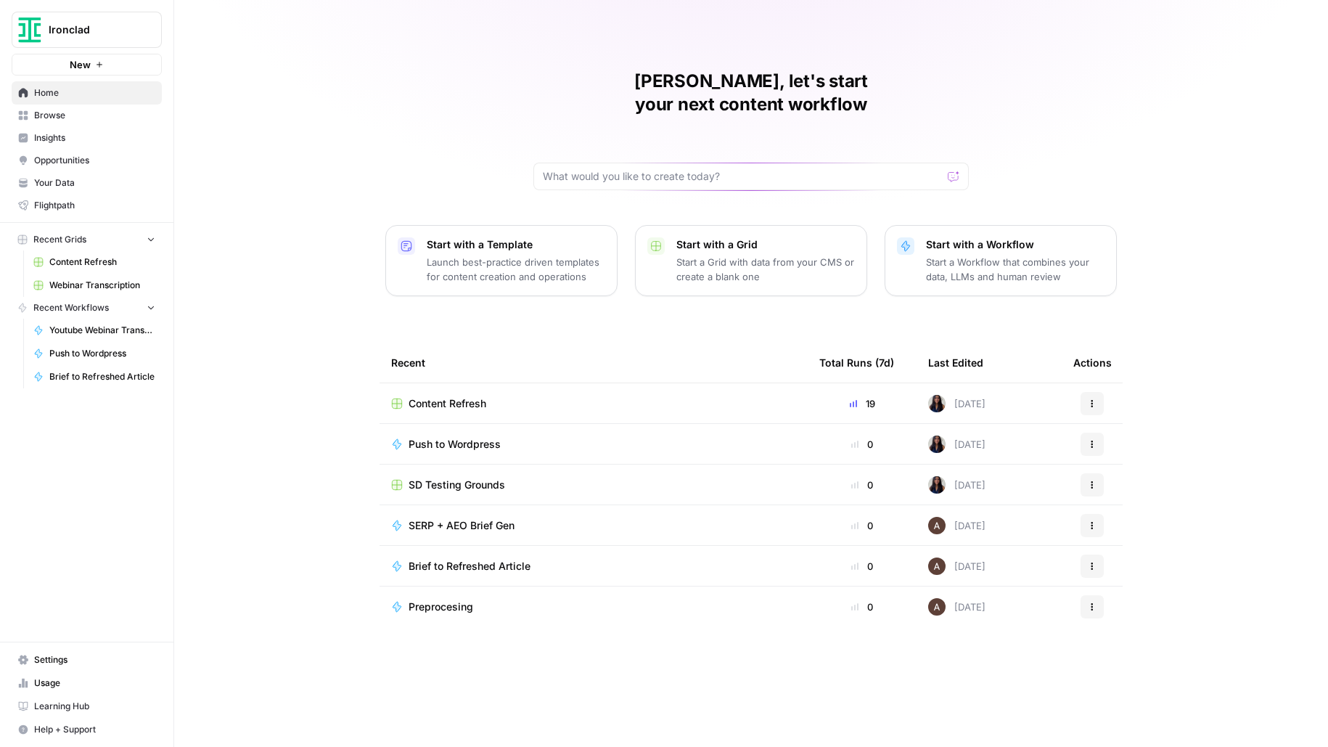
click at [446, 396] on span "Content Refresh" at bounding box center [448, 403] width 78 height 15
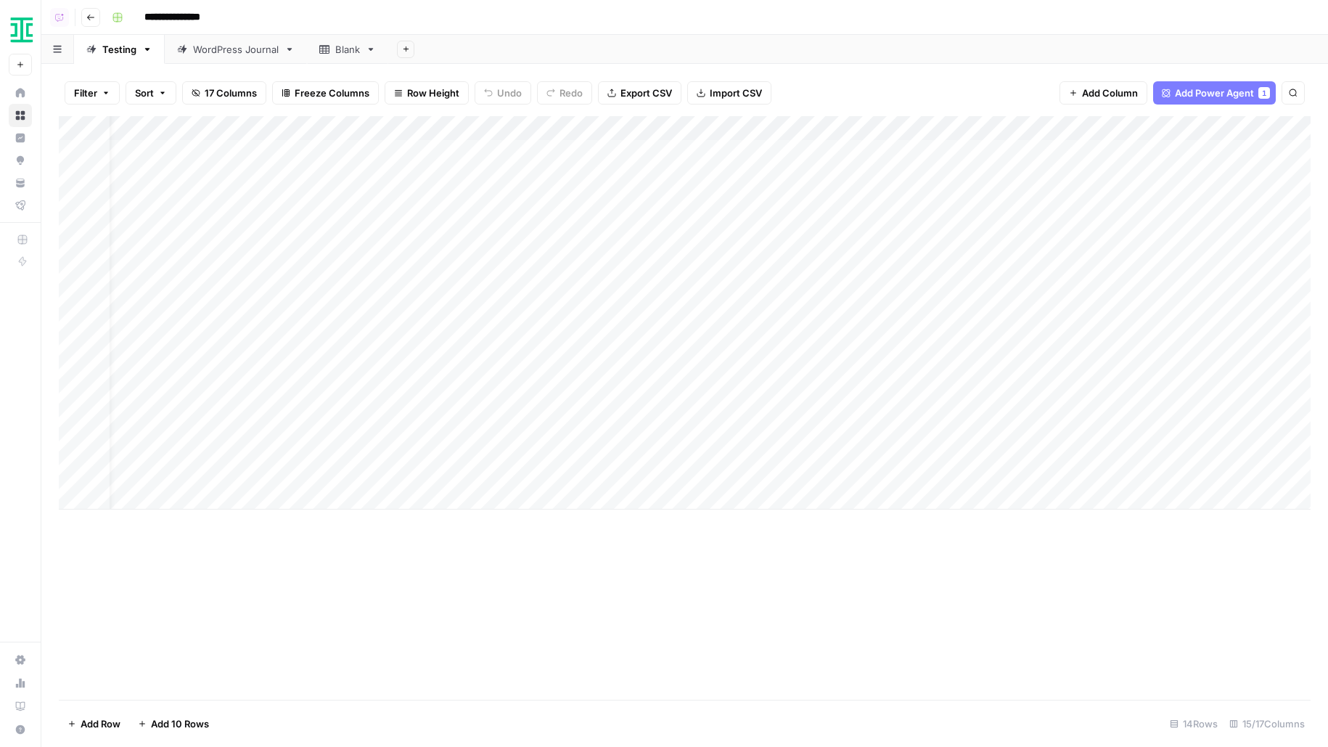
scroll to position [0, 59]
click at [207, 58] on link "WordPress Journal" at bounding box center [236, 49] width 142 height 29
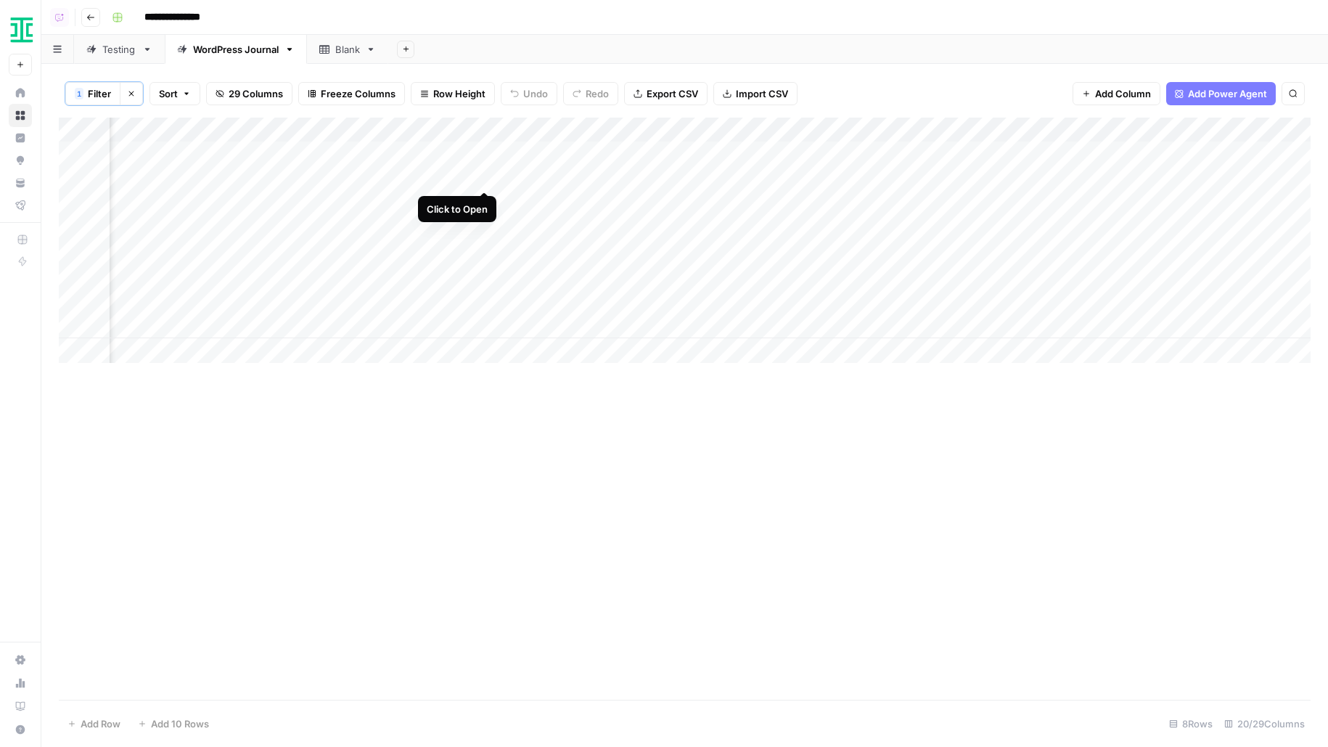
click at [486, 181] on div "Add Column" at bounding box center [685, 240] width 1252 height 245
